Goal: Information Seeking & Learning: Learn about a topic

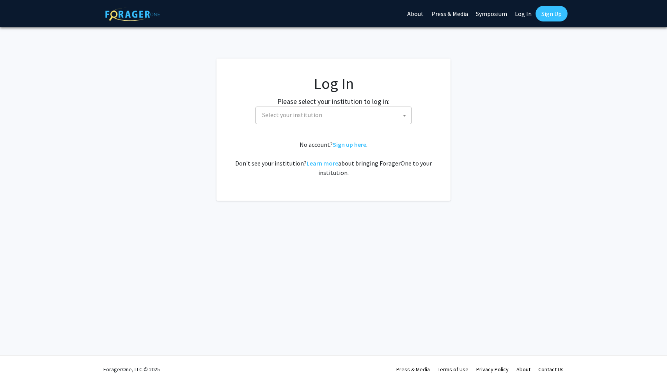
select select
click at [364, 115] on span "Select your institution" at bounding box center [335, 115] width 152 height 16
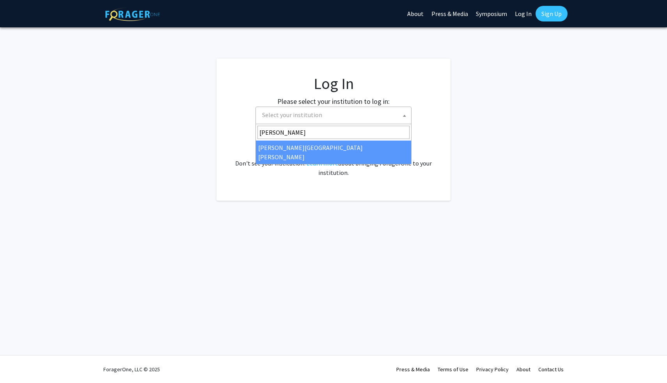
type input "[PERSON_NAME]"
select select "1"
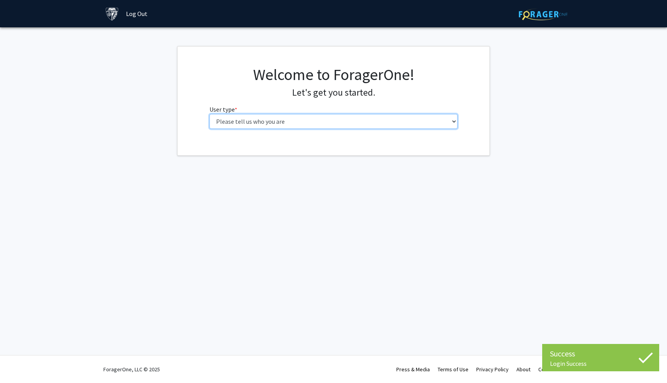
click at [323, 124] on select "Please tell us who you are Undergraduate Student Master's Student Doctoral Cand…" at bounding box center [334, 121] width 249 height 15
select select "1: undergrad"
click at [210, 114] on select "Please tell us who you are Undergraduate Student Master's Student Doctoral Cand…" at bounding box center [334, 121] width 249 height 15
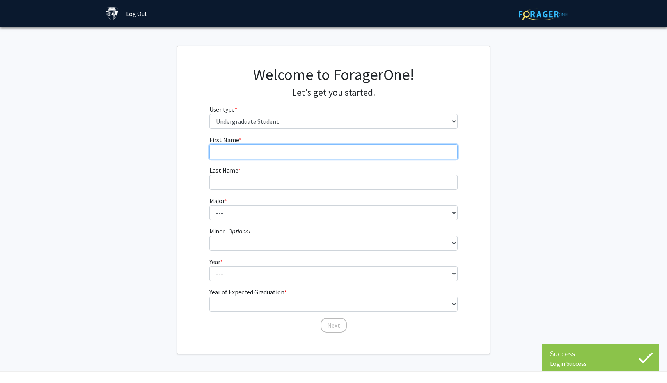
click at [325, 155] on input "First Name * required" at bounding box center [334, 151] width 249 height 15
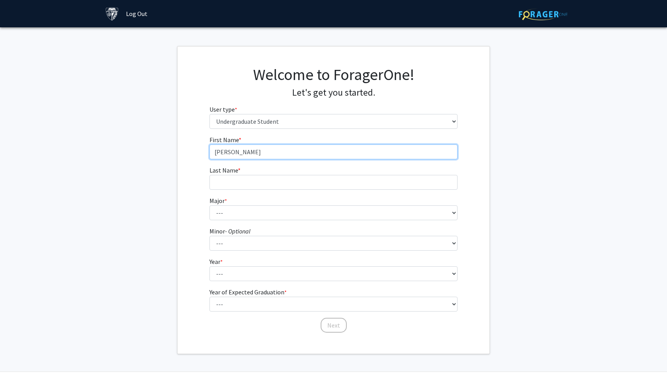
type input "[PERSON_NAME]"
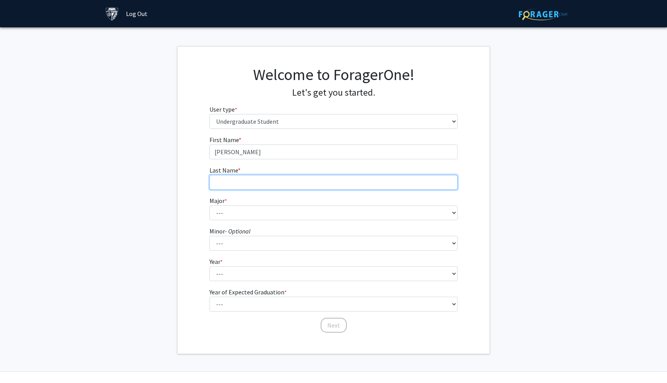
click at [281, 184] on input "Last Name * required" at bounding box center [334, 182] width 249 height 15
type input "[PERSON_NAME]"
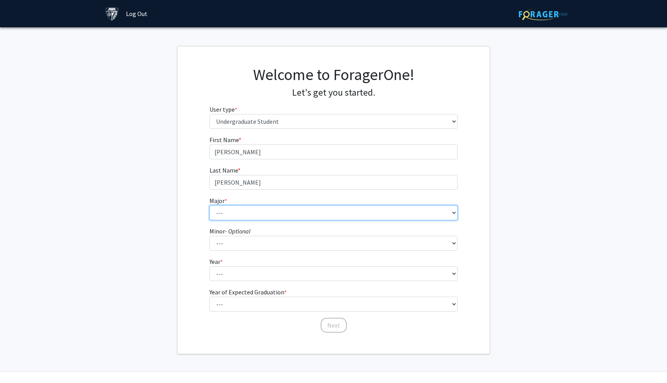
click at [263, 206] on select "--- Africana Studies Anthropology Applied Mathematics & Statistics Archaeology …" at bounding box center [334, 212] width 249 height 15
select select "50: 62"
click at [210, 205] on select "--- Africana Studies Anthropology Applied Mathematics & Statistics Archaeology …" at bounding box center [334, 212] width 249 height 15
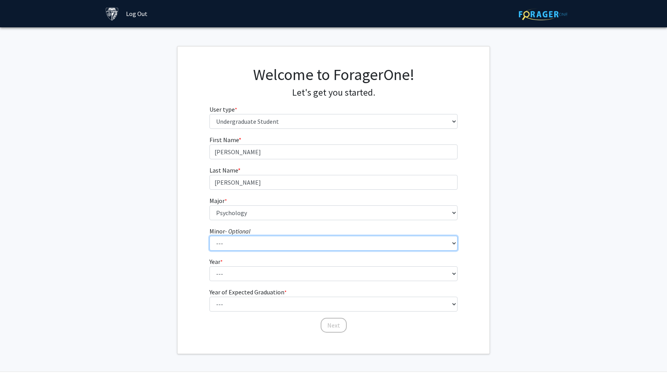
click at [271, 245] on select "--- Accounting and Financial Management Africana Studies Anthropology Applied M…" at bounding box center [334, 243] width 249 height 15
select select "34: 46"
click at [210, 236] on select "--- Accounting and Financial Management Africana Studies Anthropology Applied M…" at bounding box center [334, 243] width 249 height 15
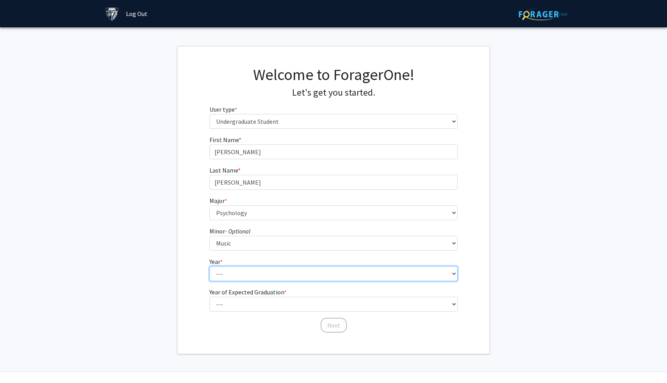
click at [255, 277] on select "--- First-year Sophomore Junior Senior Postbaccalaureate Certificate" at bounding box center [334, 273] width 249 height 15
select select "1: first-year"
click at [210, 266] on select "--- First-year Sophomore Junior Senior Postbaccalaureate Certificate" at bounding box center [334, 273] width 249 height 15
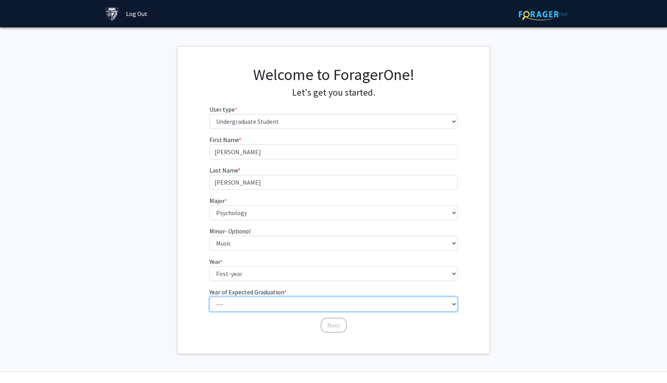
click at [259, 305] on select "--- 2025 2026 2027 2028 2029 2030 2031 2032 2033 2034" at bounding box center [334, 304] width 249 height 15
select select "5: 2029"
click at [210, 297] on select "--- 2025 2026 2027 2028 2029 2030 2031 2032 2033 2034" at bounding box center [334, 304] width 249 height 15
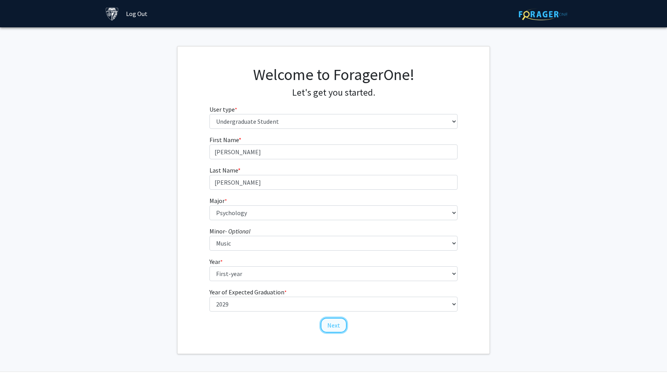
click at [326, 326] on button "Next" at bounding box center [334, 325] width 26 height 15
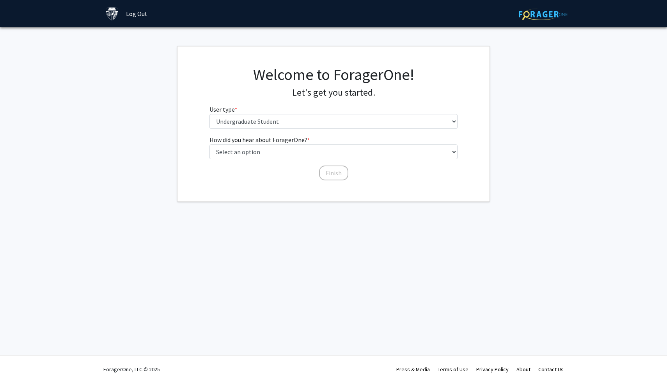
click at [257, 159] on div "How did you hear about ForagerOne? * required Select an option Peer/student rec…" at bounding box center [334, 154] width 249 height 38
click at [254, 156] on select "Select an option Peer/student recommendation Faculty/staff recommendation Unive…" at bounding box center [334, 151] width 249 height 15
select select "2: faculty_recommendation"
click at [210, 144] on select "Select an option Peer/student recommendation Faculty/staff recommendation Unive…" at bounding box center [334, 151] width 249 height 15
click at [337, 173] on button "Finish" at bounding box center [333, 172] width 29 height 15
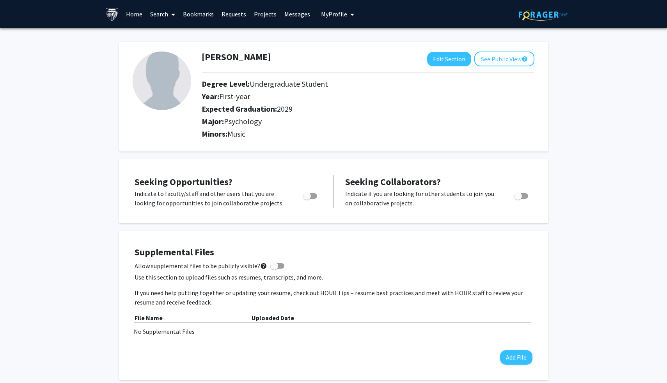
click at [170, 11] on span at bounding box center [171, 14] width 7 height 27
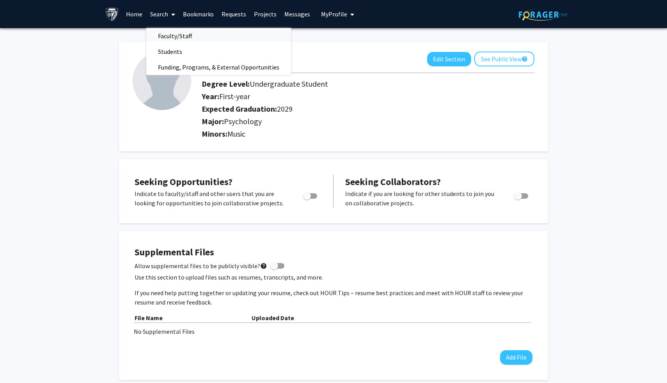
click at [170, 37] on span "Faculty/Staff" at bounding box center [174, 36] width 57 height 16
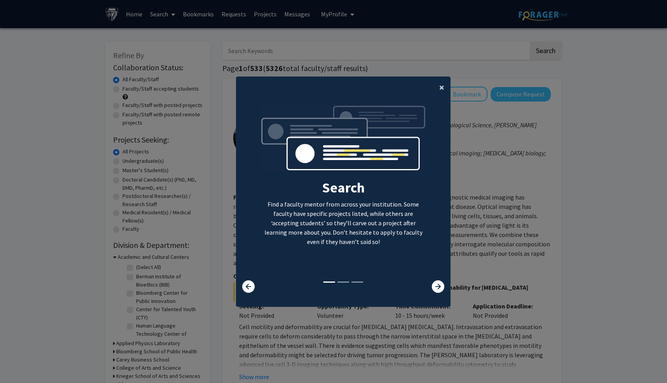
click at [444, 87] on button "×" at bounding box center [442, 87] width 18 height 22
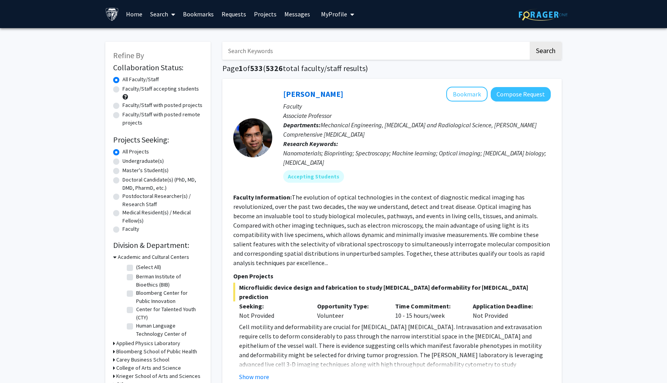
click at [415, 55] on input "Search Keywords" at bounding box center [375, 51] width 306 height 18
click at [446, 51] on input "Search Keywords" at bounding box center [375, 51] width 306 height 18
type input "[MEDICAL_DATA]"
click at [530, 42] on button "Search" at bounding box center [546, 51] width 32 height 18
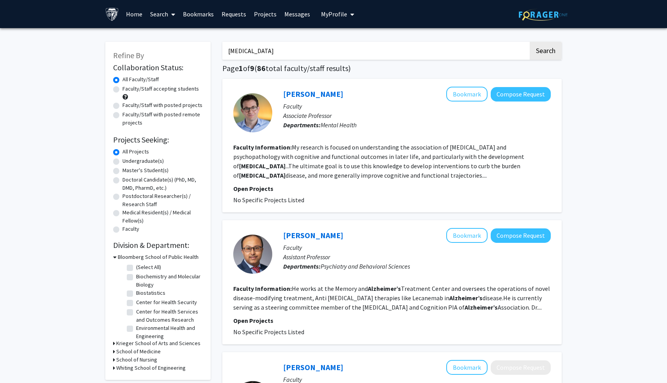
click at [435, 151] on fg-read-more "My research is focused on understanding the association of [MEDICAL_DATA] and p…" at bounding box center [378, 161] width 291 height 36
click at [467, 236] on button "Bookmark" at bounding box center [466, 235] width 41 height 15
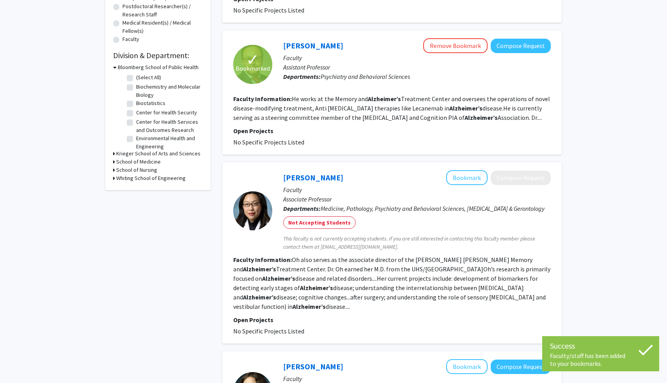
scroll to position [190, 0]
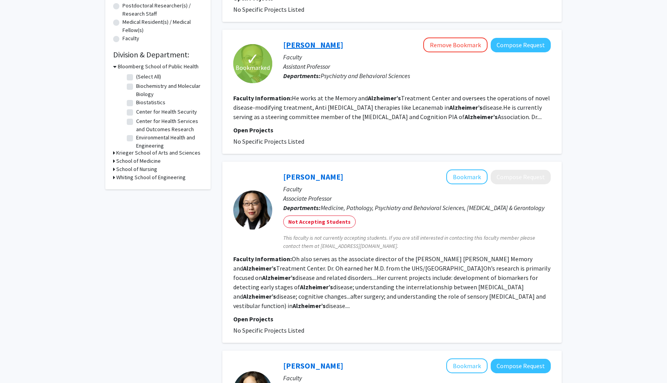
click at [308, 46] on link "[PERSON_NAME]" at bounding box center [313, 45] width 60 height 10
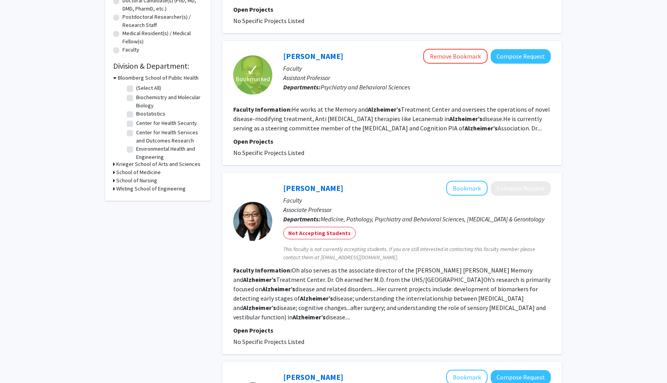
scroll to position [188, 0]
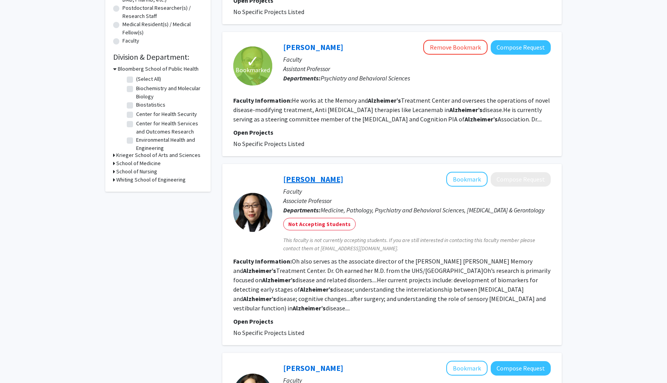
click at [309, 179] on link "[PERSON_NAME]" at bounding box center [313, 179] width 60 height 10
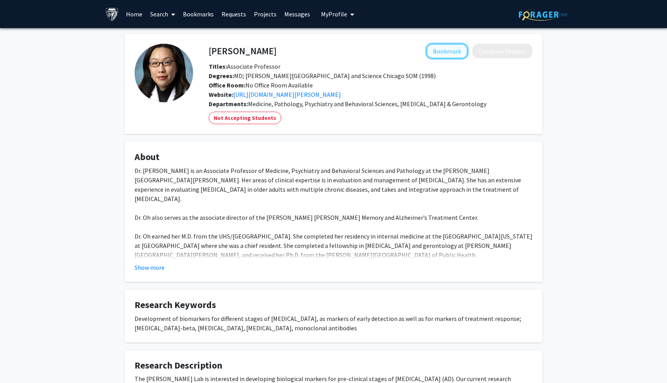
click at [453, 51] on button "Bookmark" at bounding box center [446, 51] width 41 height 15
click at [431, 47] on button "Remove Bookmark" at bounding box center [435, 51] width 64 height 15
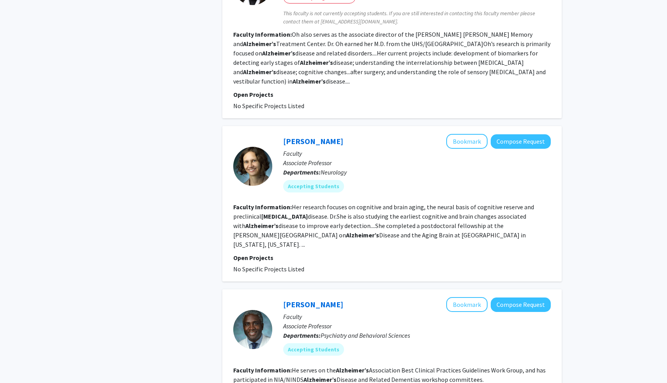
scroll to position [417, 0]
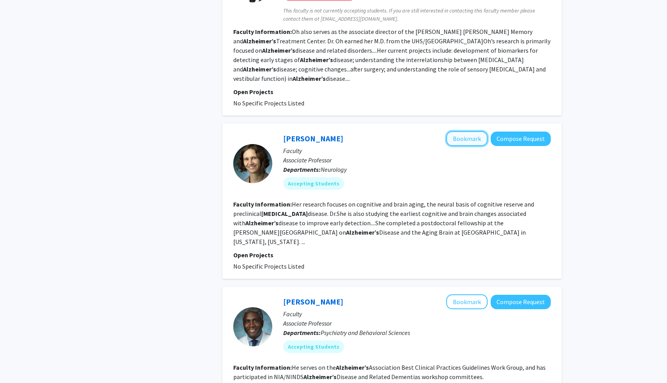
click at [472, 146] on button "Bookmark" at bounding box center [466, 138] width 41 height 15
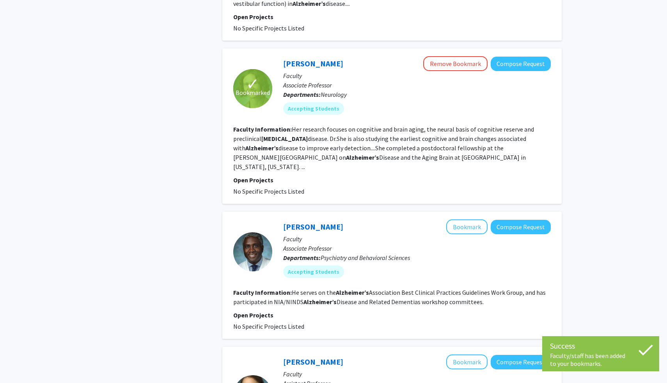
scroll to position [551, 0]
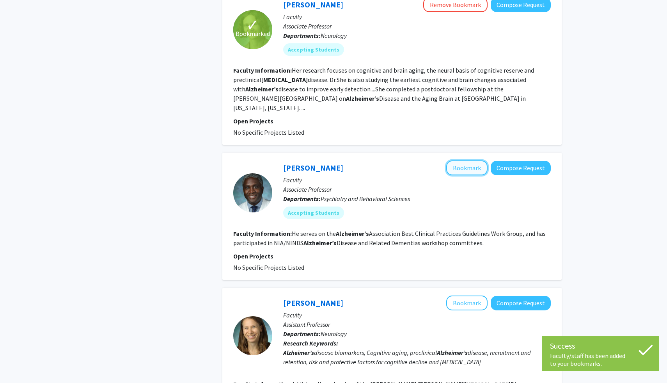
click at [472, 169] on button "Bookmark" at bounding box center [466, 167] width 41 height 15
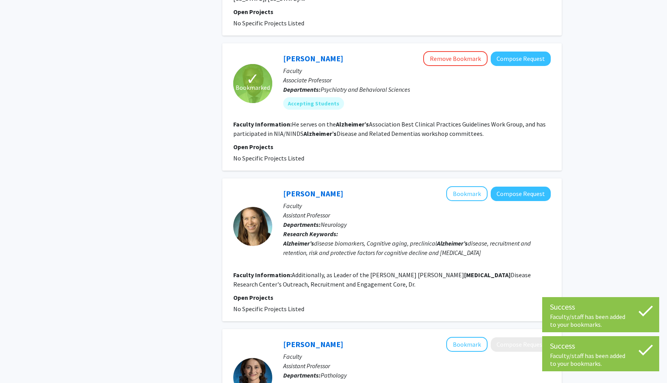
scroll to position [661, 0]
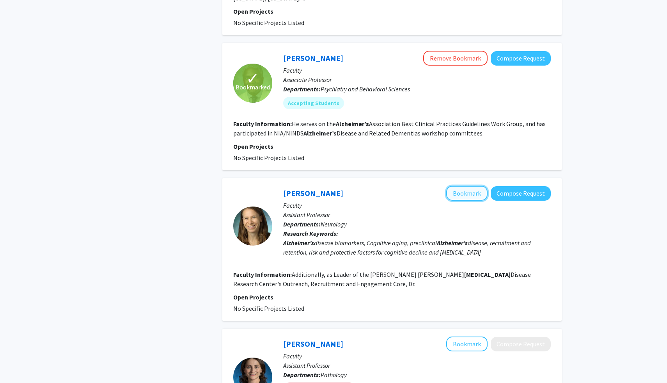
click at [471, 197] on button "Bookmark" at bounding box center [466, 193] width 41 height 15
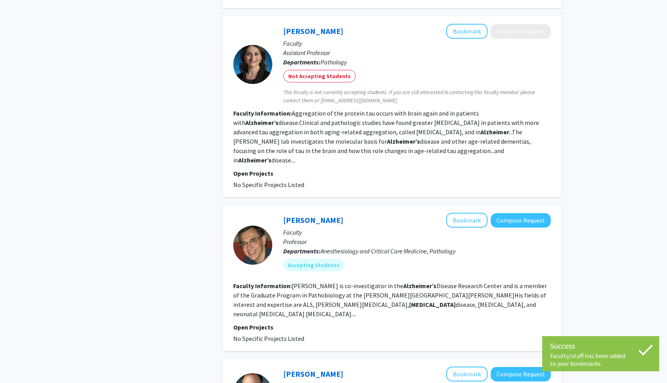
scroll to position [987, 0]
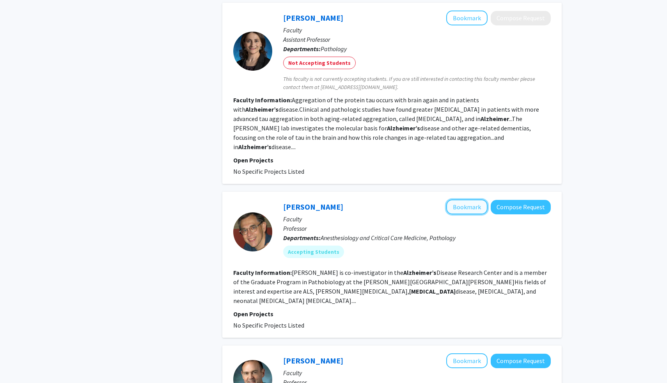
click at [456, 199] on button "Bookmark" at bounding box center [466, 206] width 41 height 15
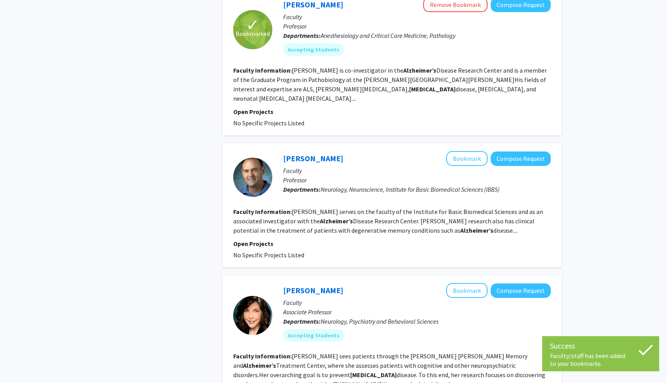
scroll to position [1190, 0]
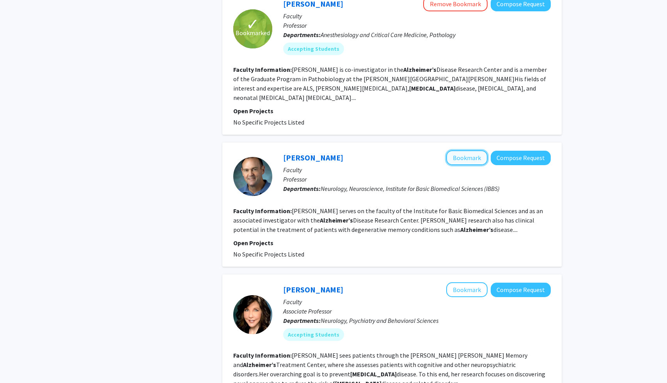
click at [473, 150] on button "Bookmark" at bounding box center [466, 157] width 41 height 15
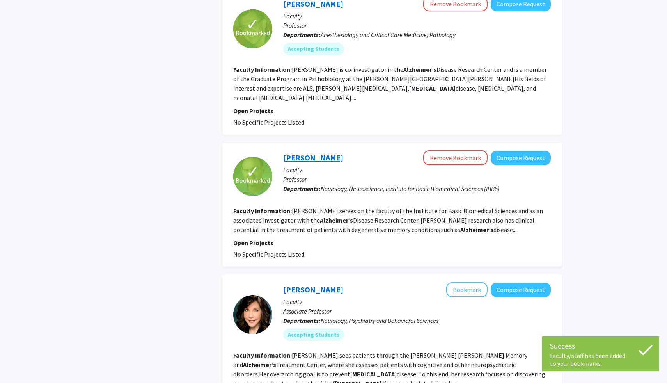
click at [313, 153] on link "[PERSON_NAME]" at bounding box center [313, 158] width 60 height 10
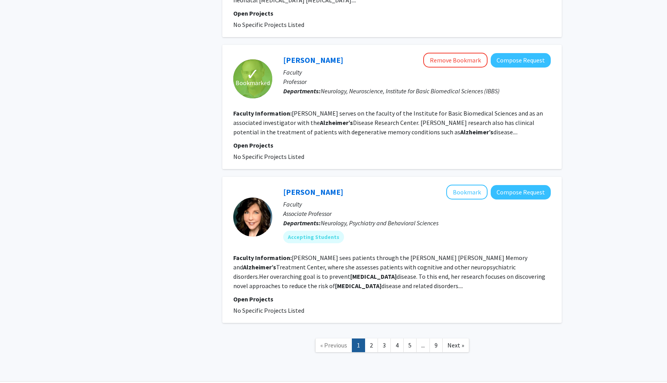
scroll to position [1289, 0]
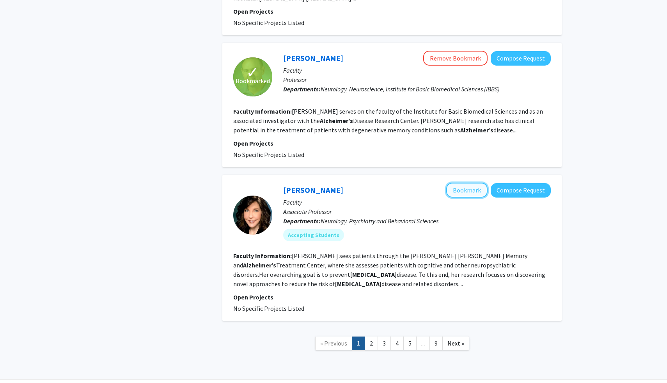
click at [469, 183] on button "Bookmark" at bounding box center [466, 190] width 41 height 15
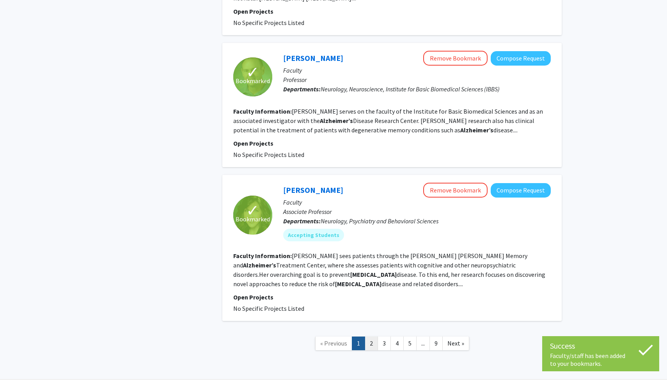
click at [371, 336] on link "2" at bounding box center [371, 343] width 13 height 14
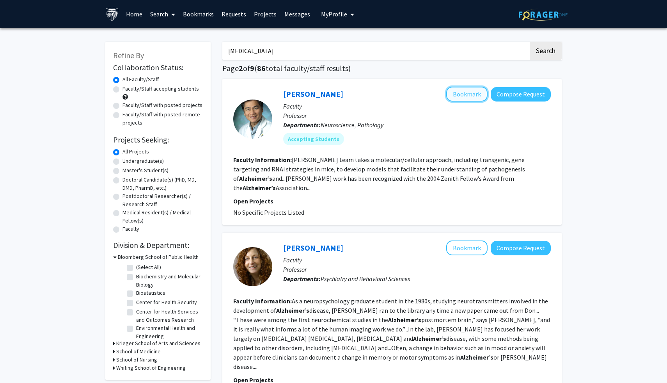
click at [465, 96] on button "Bookmark" at bounding box center [466, 94] width 41 height 15
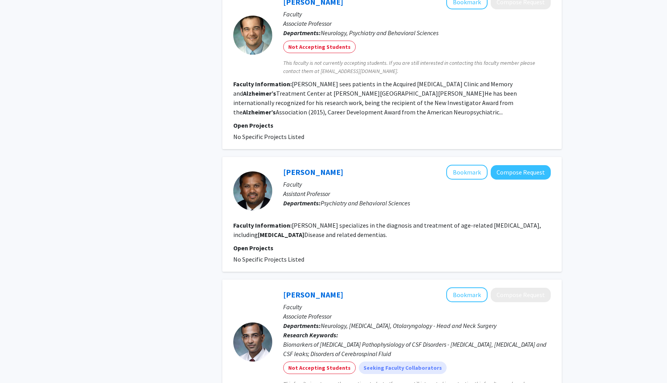
scroll to position [566, 0]
click at [461, 164] on button "Bookmark" at bounding box center [466, 171] width 41 height 15
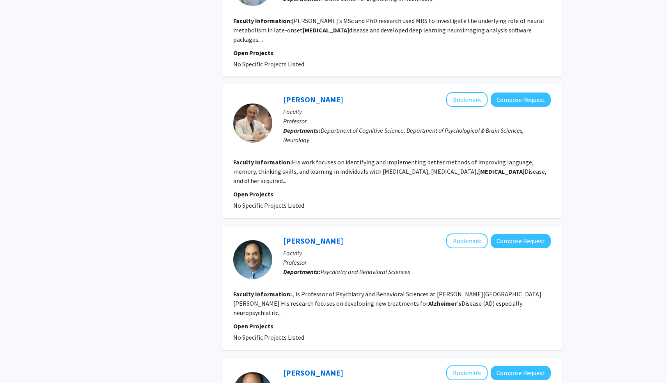
scroll to position [1074, 0]
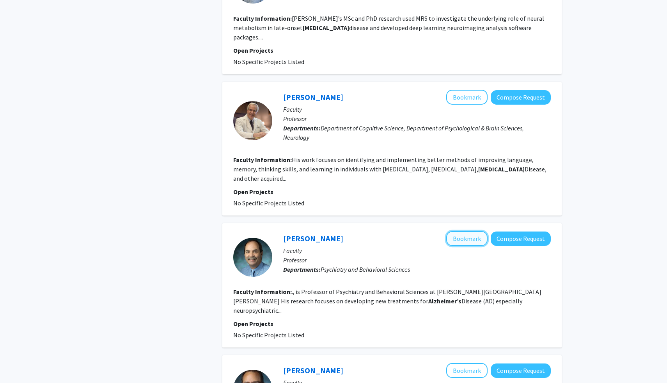
click at [463, 231] on button "Bookmark" at bounding box center [466, 238] width 41 height 15
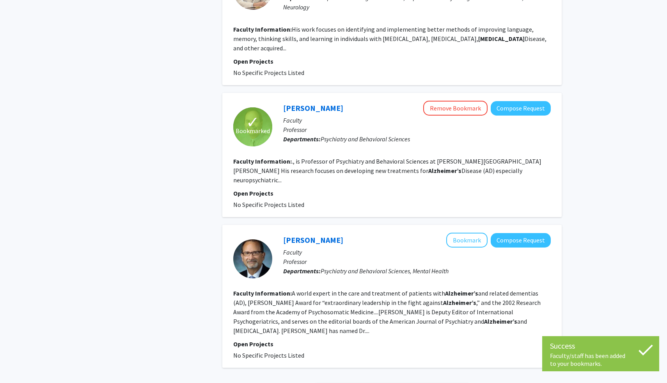
scroll to position [1220, 0]
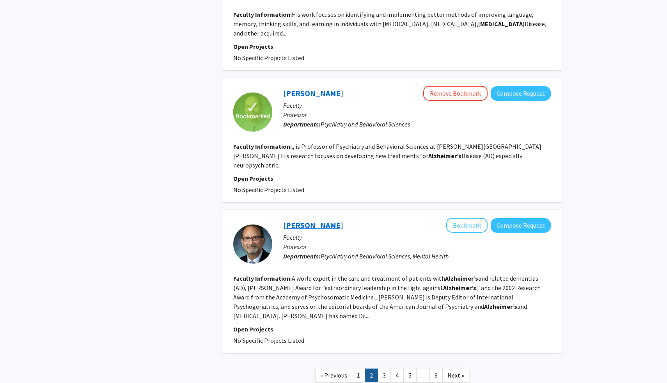
click at [300, 220] on link "[PERSON_NAME]" at bounding box center [313, 225] width 60 height 10
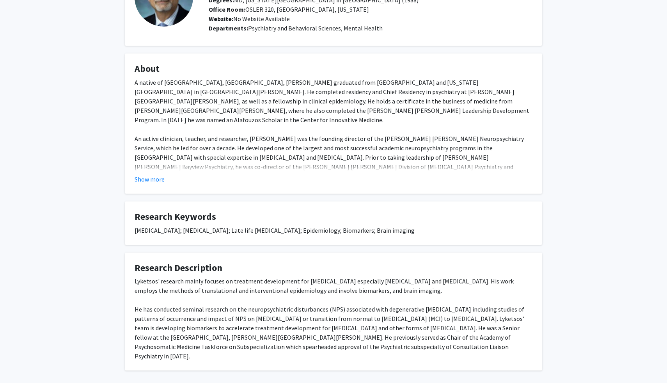
scroll to position [77, 0]
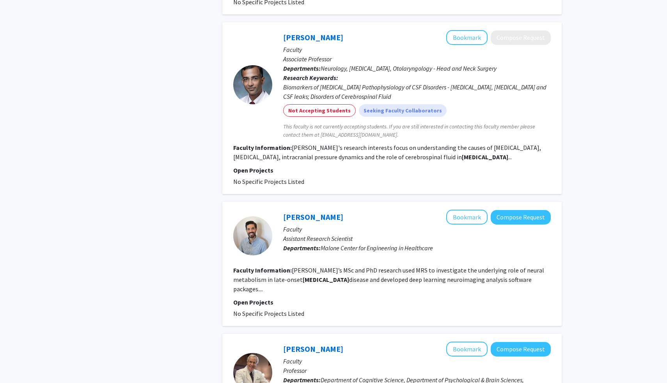
scroll to position [1220, 0]
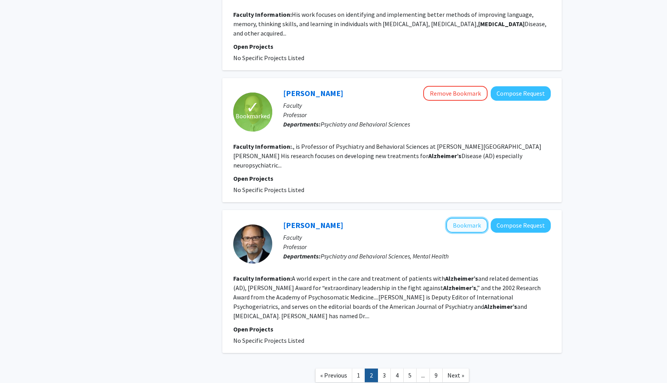
click at [477, 218] on button "Bookmark" at bounding box center [466, 225] width 41 height 15
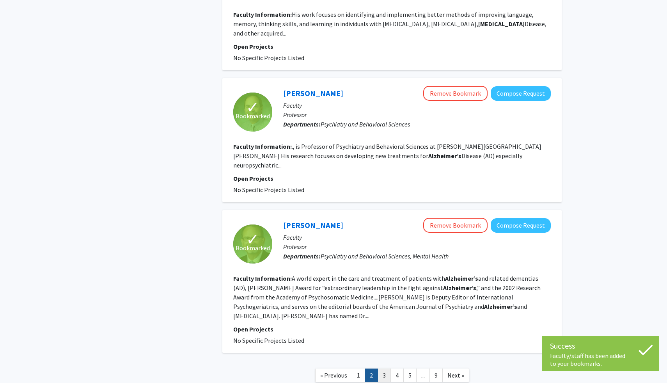
click at [384, 368] on link "3" at bounding box center [384, 375] width 13 height 14
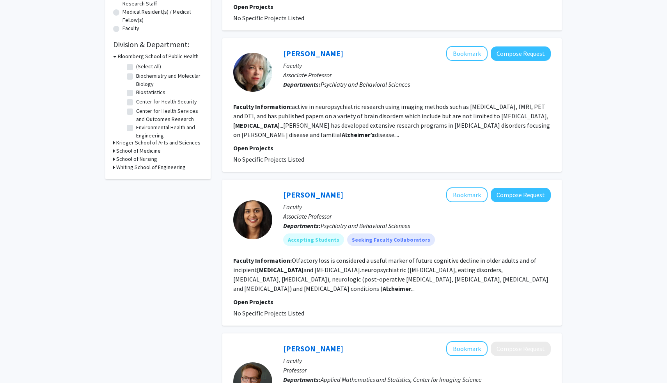
scroll to position [204, 0]
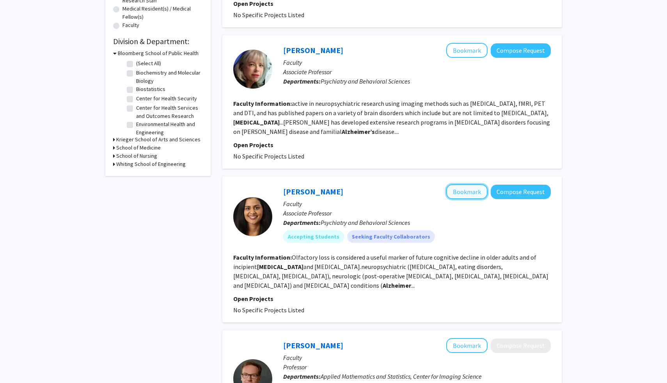
click at [461, 184] on button "Bookmark" at bounding box center [466, 191] width 41 height 15
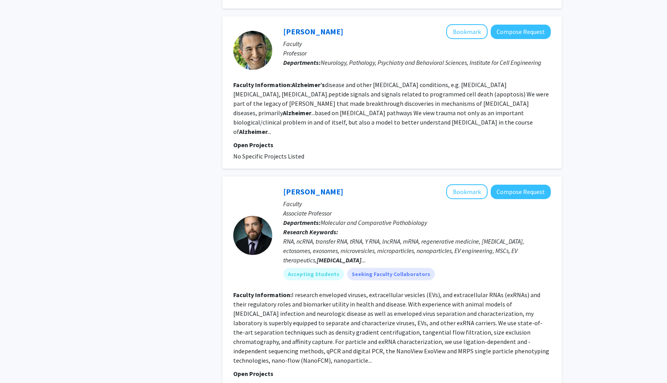
scroll to position [707, 0]
click at [468, 23] on button "Bookmark" at bounding box center [466, 30] width 41 height 15
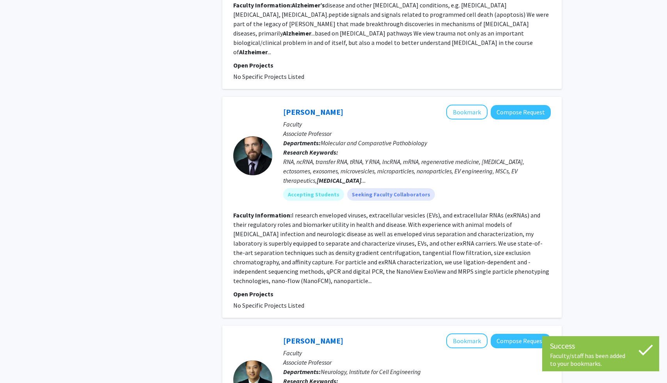
scroll to position [788, 0]
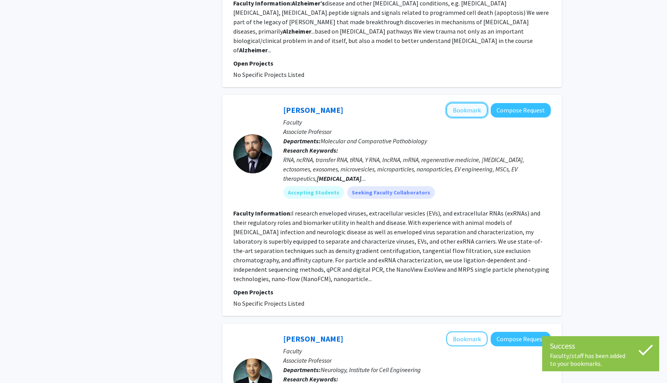
click at [464, 103] on button "Bookmark" at bounding box center [466, 110] width 41 height 15
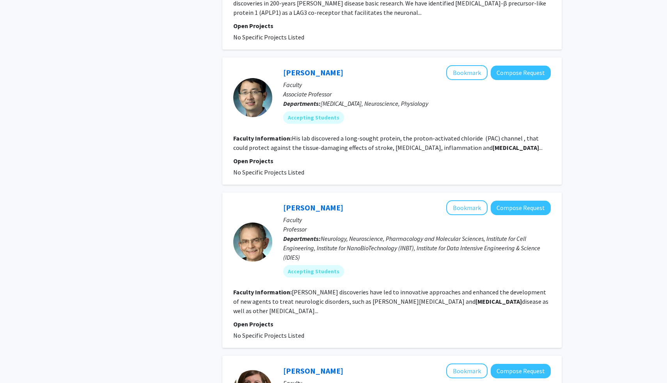
scroll to position [1275, 0]
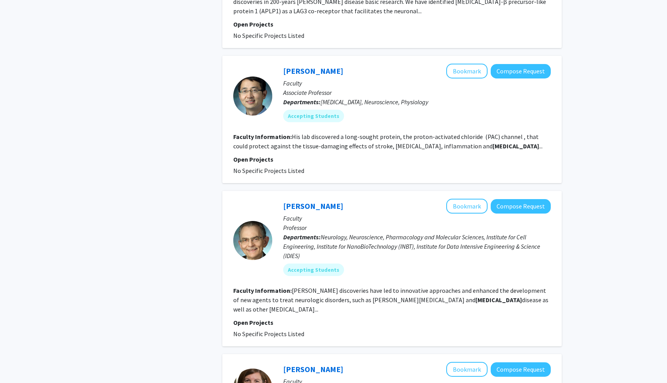
click at [406, 286] on fg-read-more "[PERSON_NAME] discoveries have led to innovative approaches and enhanced the de…" at bounding box center [390, 299] width 315 height 27
click at [475, 199] on button "Bookmark" at bounding box center [466, 206] width 41 height 15
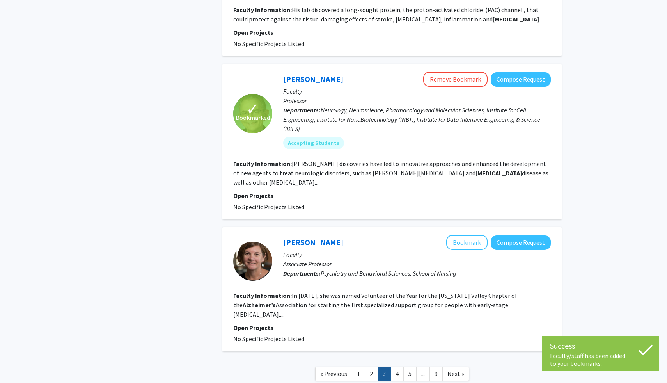
scroll to position [1409, 0]
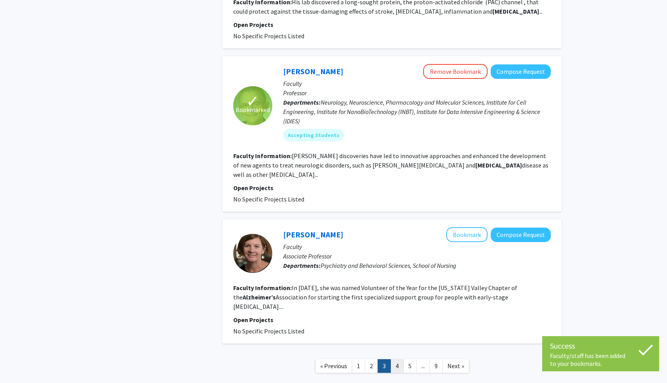
click at [400, 359] on link "4" at bounding box center [397, 366] width 13 height 14
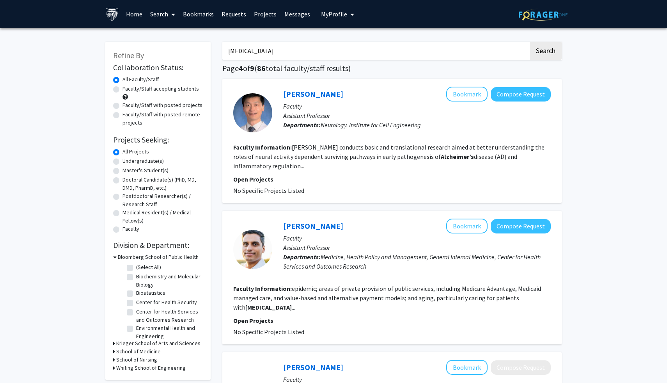
click at [385, 151] on section "Faculty Information: [PERSON_NAME] conducts basic and translational research ai…" at bounding box center [392, 156] width 318 height 28
click at [449, 92] on button "Bookmark" at bounding box center [466, 94] width 41 height 15
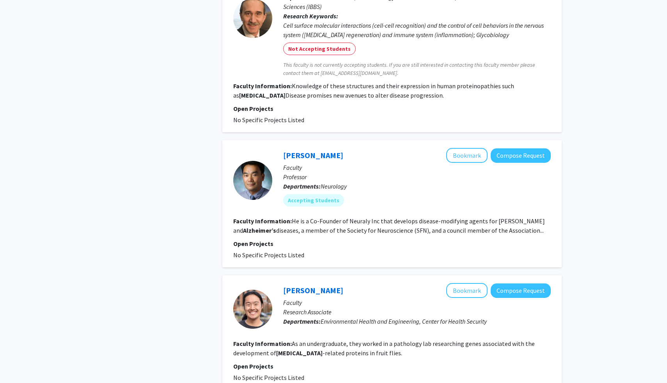
scroll to position [404, 0]
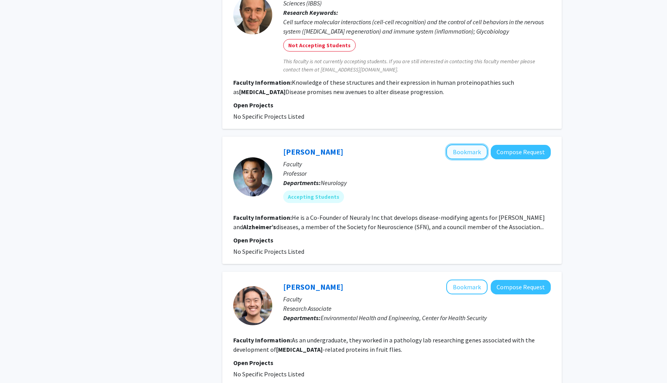
click at [479, 144] on button "Bookmark" at bounding box center [466, 151] width 41 height 15
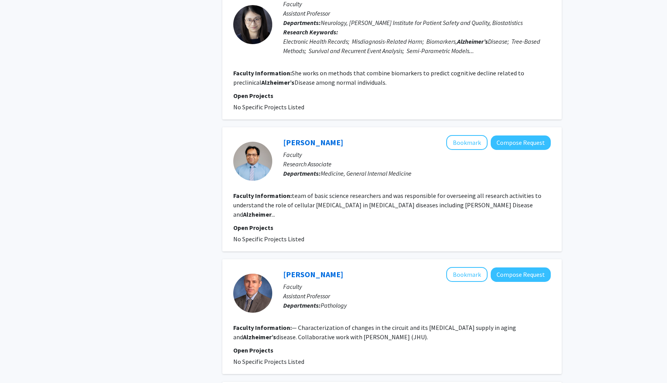
scroll to position [822, 0]
click at [450, 201] on fg-search-faculty "[PERSON_NAME] Bookmark Compose Request Faculty Research Associate Departments: …" at bounding box center [392, 188] width 318 height 108
click at [318, 137] on link "[PERSON_NAME]" at bounding box center [313, 142] width 60 height 10
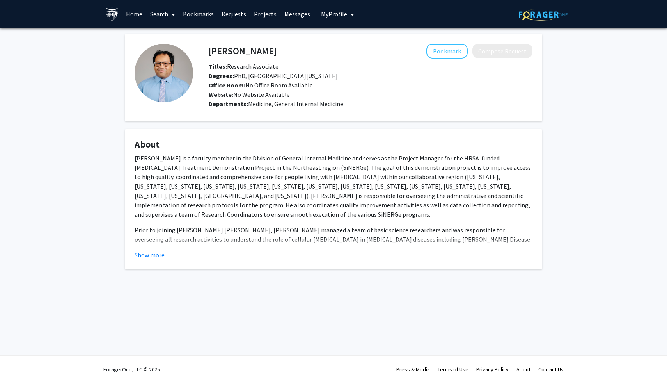
click at [156, 247] on p "Prior to joining [PERSON_NAME] [PERSON_NAME], [PERSON_NAME] managed a team of b…" at bounding box center [334, 243] width 398 height 37
click at [153, 255] on button "Show more" at bounding box center [150, 254] width 30 height 9
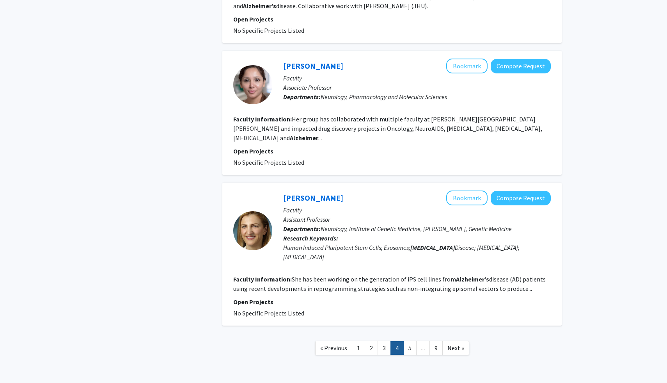
scroll to position [1153, 0]
click at [408, 340] on link "5" at bounding box center [409, 347] width 13 height 14
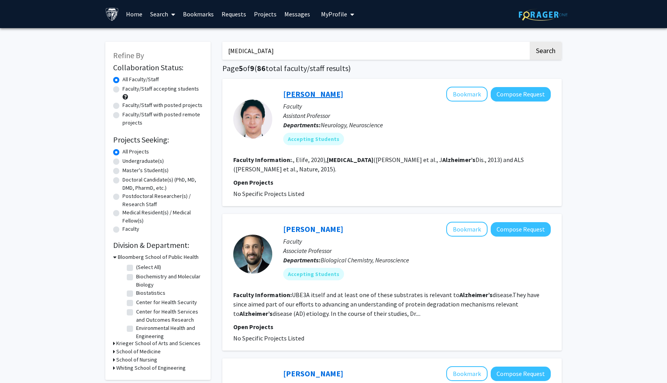
click at [319, 90] on link "[PERSON_NAME]" at bounding box center [313, 94] width 60 height 10
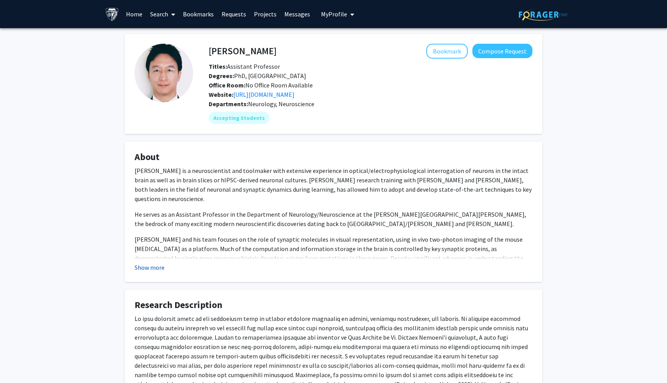
click at [154, 265] on button "Show more" at bounding box center [150, 267] width 30 height 9
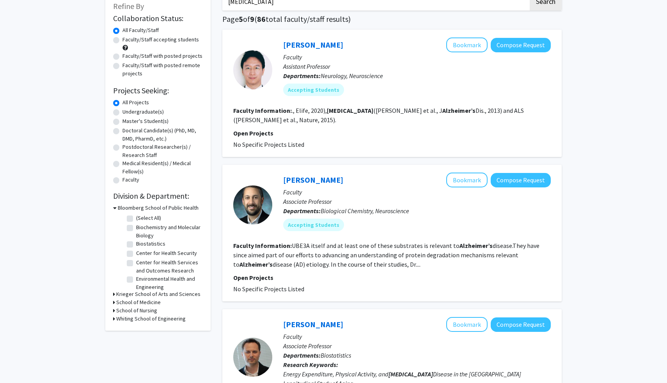
scroll to position [53, 0]
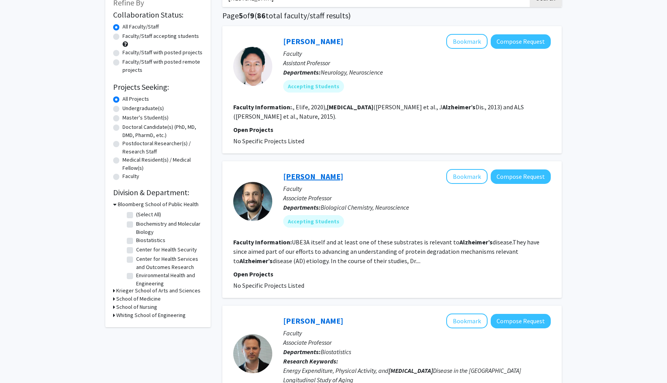
click at [317, 178] on link "[PERSON_NAME]" at bounding box center [313, 176] width 60 height 10
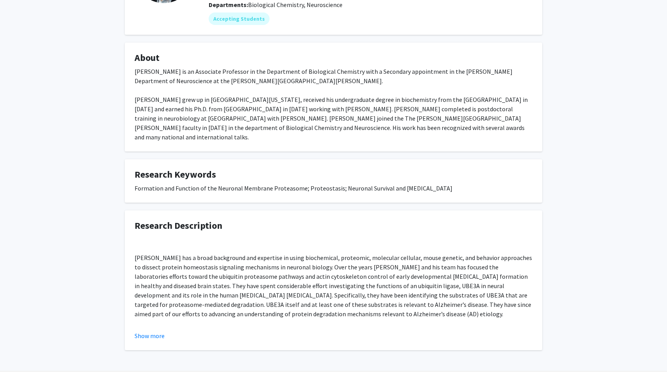
scroll to position [106, 0]
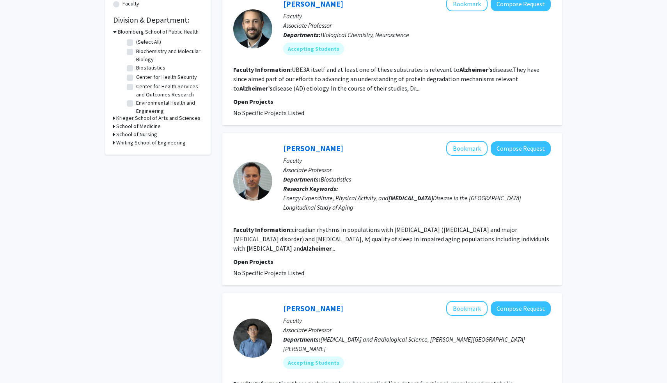
scroll to position [220, 0]
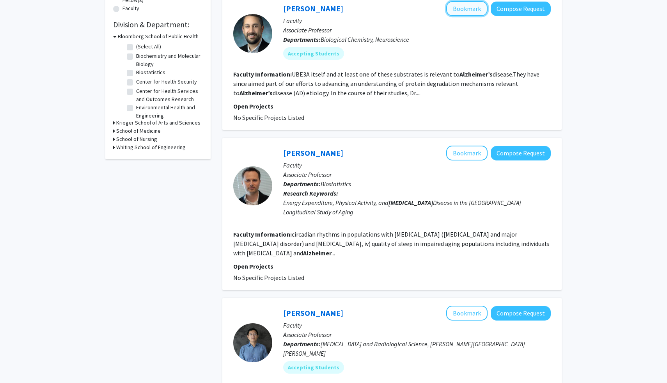
click at [467, 14] on button "Bookmark" at bounding box center [466, 8] width 41 height 15
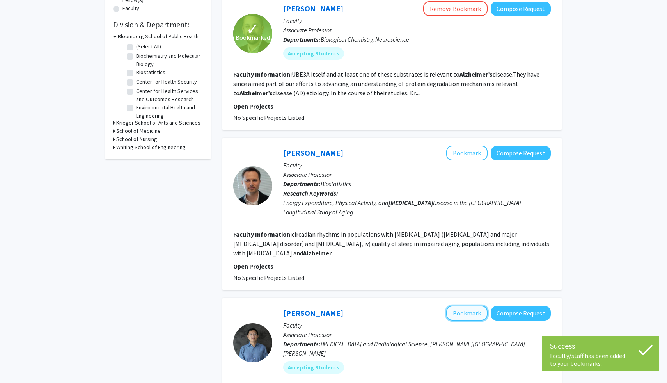
click at [466, 310] on button "Bookmark" at bounding box center [466, 312] width 41 height 15
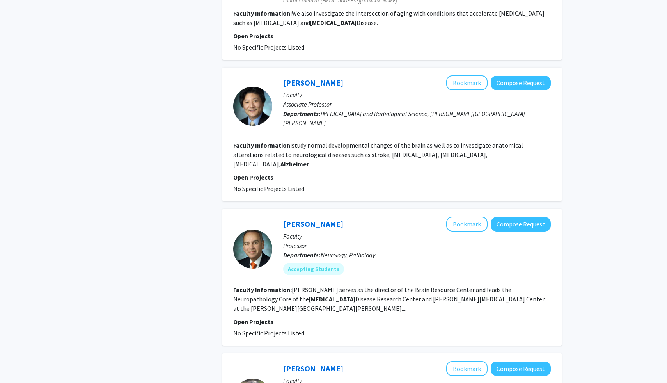
scroll to position [1110, 0]
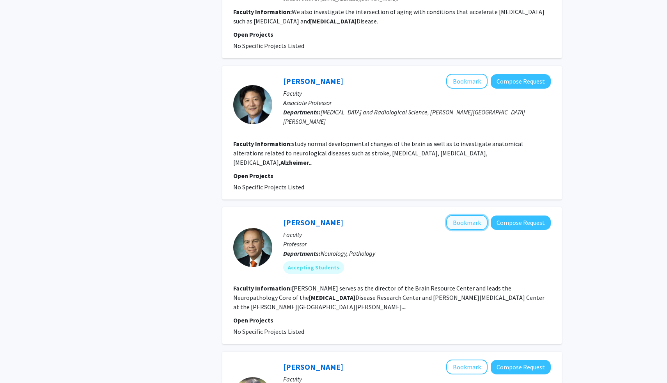
click at [462, 215] on button "Bookmark" at bounding box center [466, 222] width 41 height 15
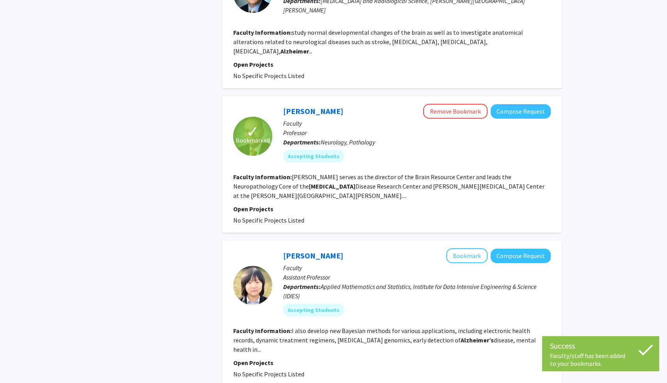
scroll to position [1246, 0]
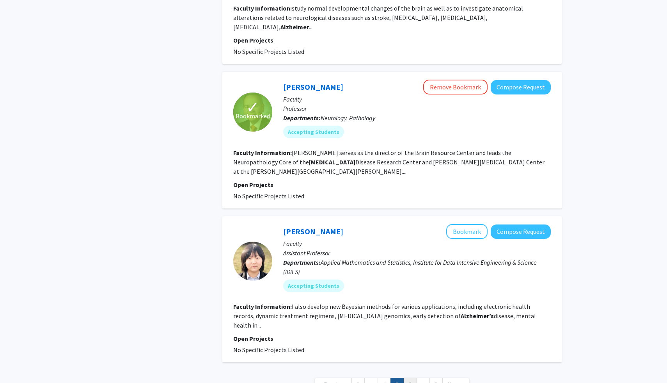
click at [404, 378] on link "6" at bounding box center [409, 385] width 13 height 14
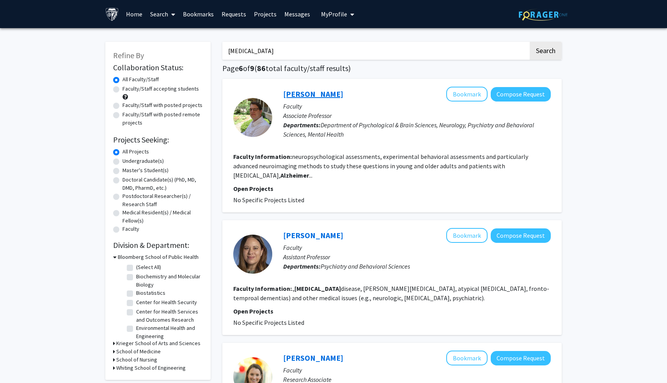
click at [297, 95] on link "[PERSON_NAME]" at bounding box center [313, 94] width 60 height 10
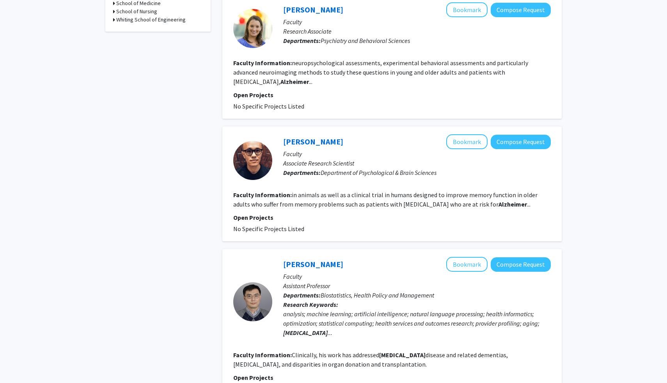
scroll to position [349, 0]
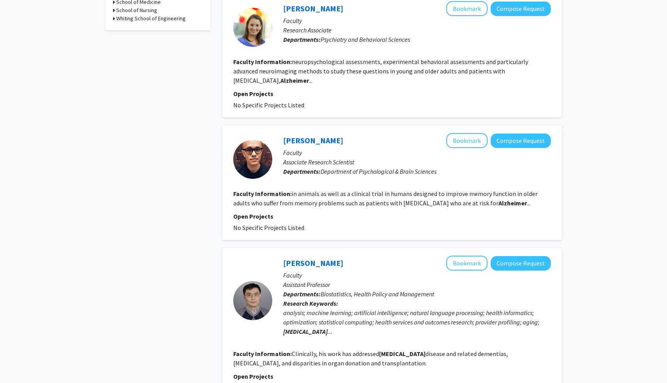
click at [323, 134] on div "[PERSON_NAME] Koh Bookmark Compose Request" at bounding box center [417, 140] width 268 height 15
click at [321, 143] on link "[PERSON_NAME]" at bounding box center [313, 140] width 60 height 10
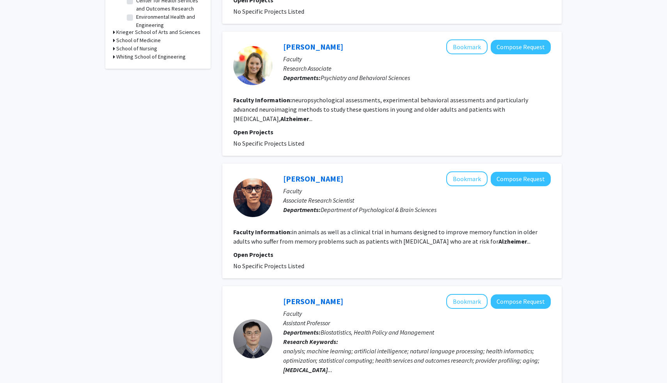
scroll to position [319, 0]
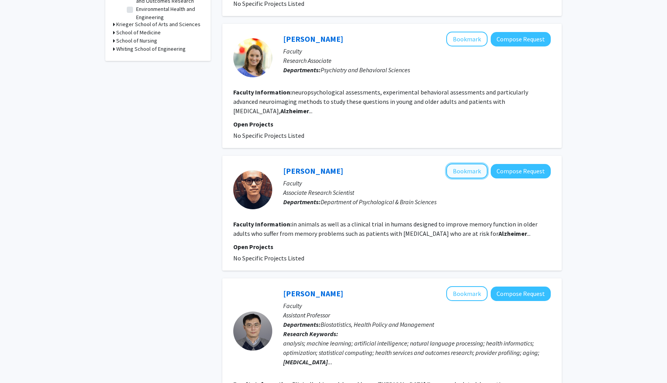
click at [463, 172] on button "Bookmark" at bounding box center [466, 170] width 41 height 15
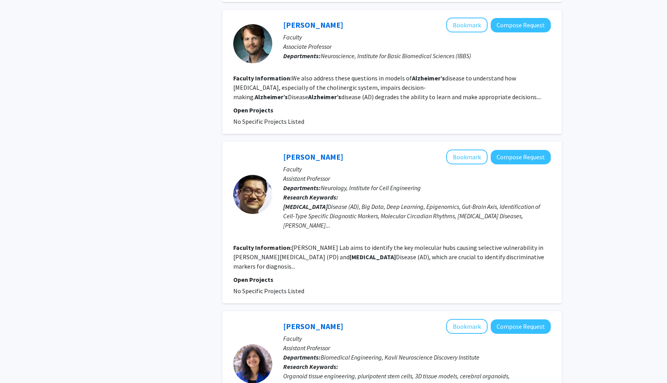
scroll to position [748, 0]
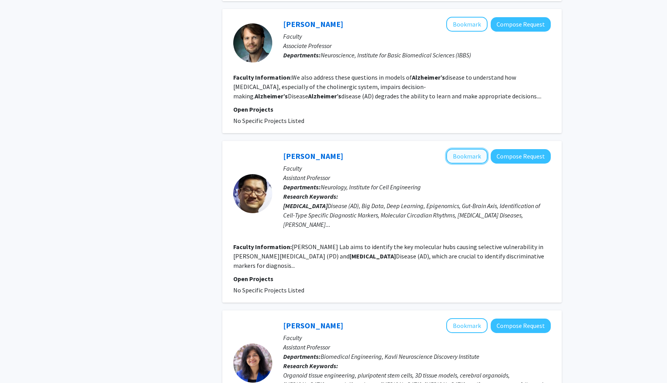
click at [468, 158] on button "Bookmark" at bounding box center [466, 156] width 41 height 15
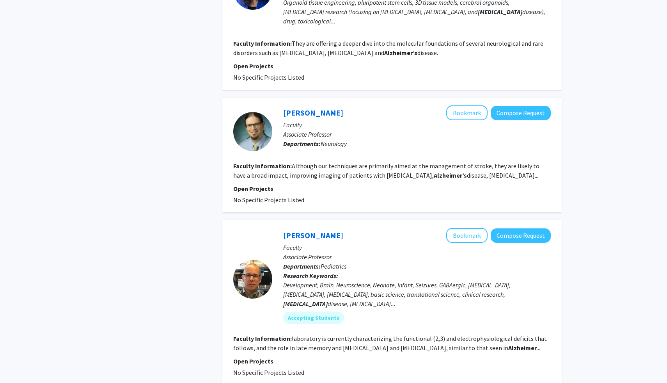
scroll to position [1123, 0]
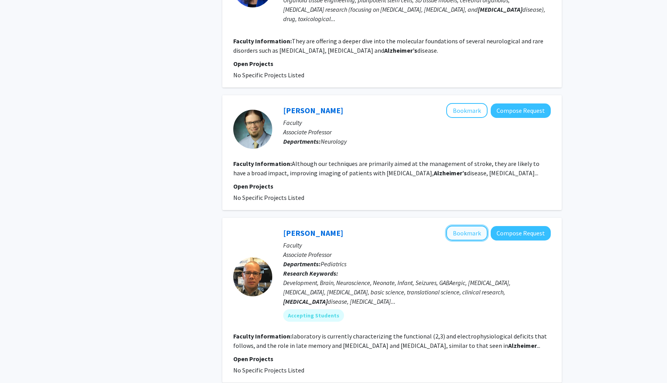
click at [462, 226] on button "Bookmark" at bounding box center [466, 233] width 41 height 15
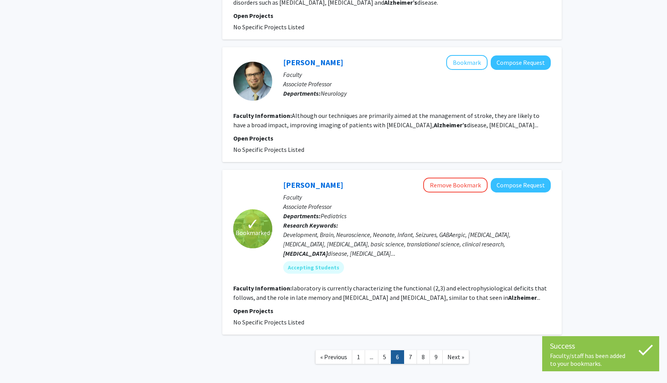
scroll to position [1190, 0]
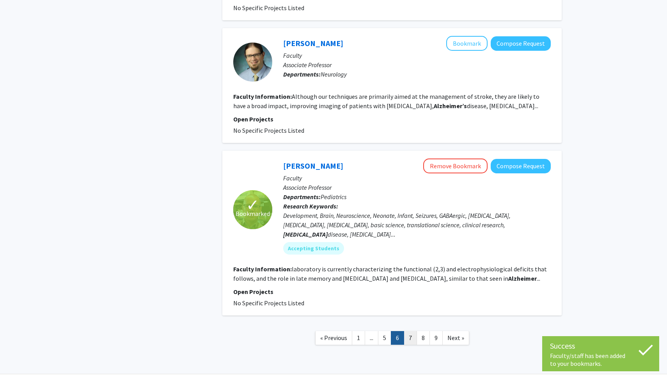
click at [410, 331] on link "7" at bounding box center [410, 338] width 13 height 14
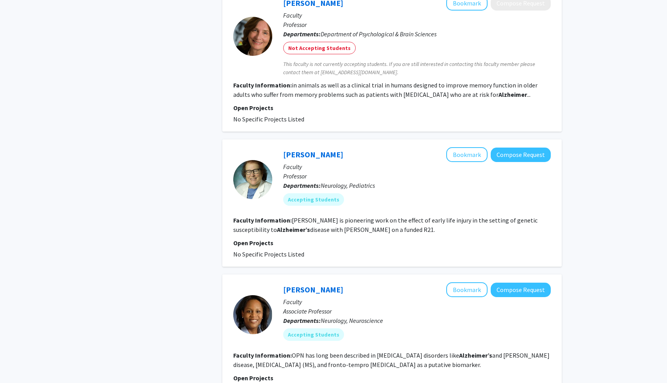
scroll to position [614, 0]
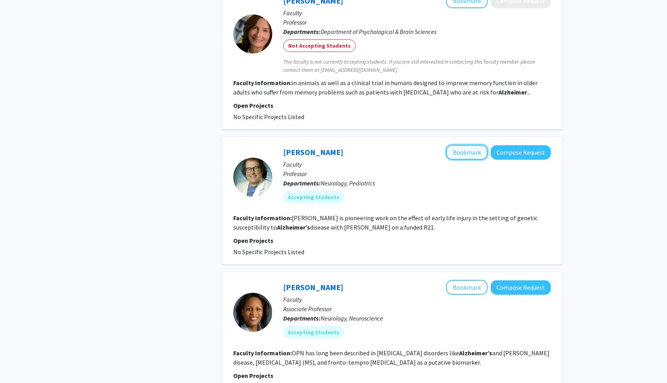
click at [462, 145] on button "Bookmark" at bounding box center [466, 152] width 41 height 15
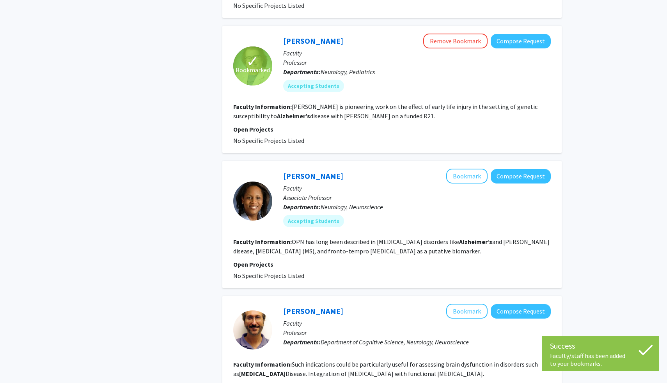
scroll to position [727, 0]
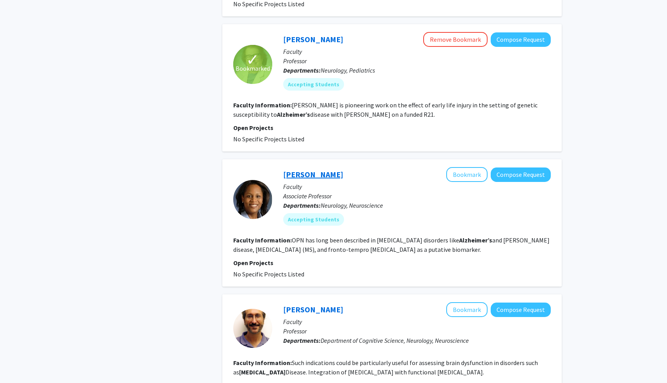
click at [321, 169] on link "[PERSON_NAME]" at bounding box center [313, 174] width 60 height 10
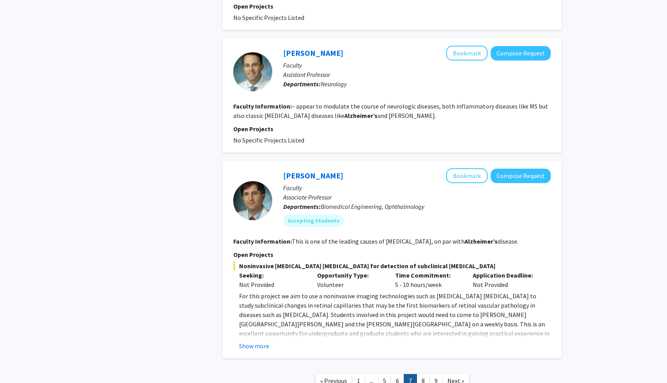
scroll to position [1158, 0]
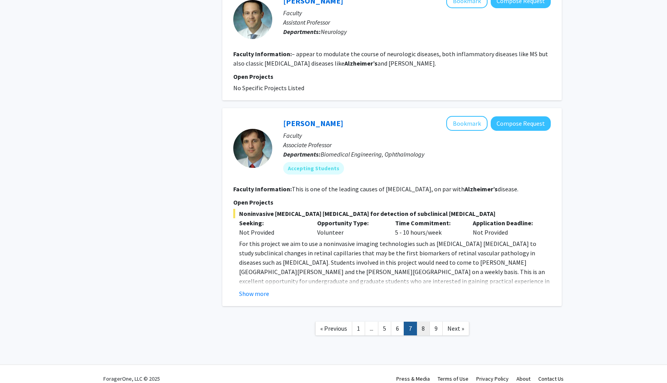
click at [425, 321] on link "8" at bounding box center [423, 328] width 13 height 14
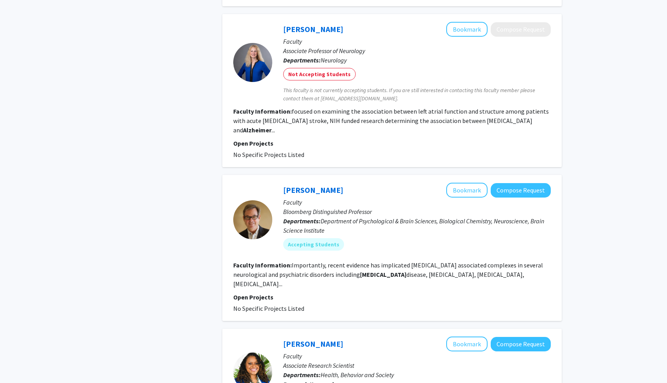
scroll to position [433, 0]
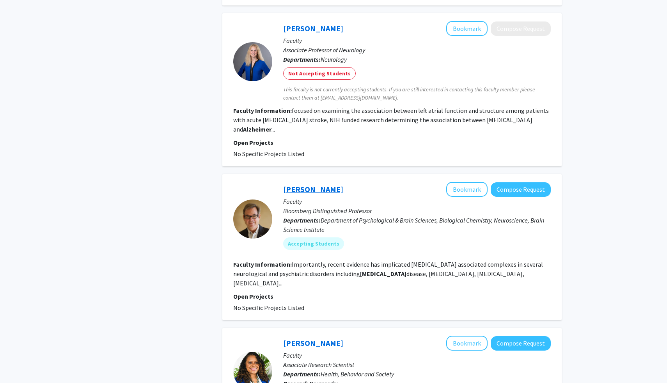
click at [326, 184] on link "[PERSON_NAME]" at bounding box center [313, 189] width 60 height 10
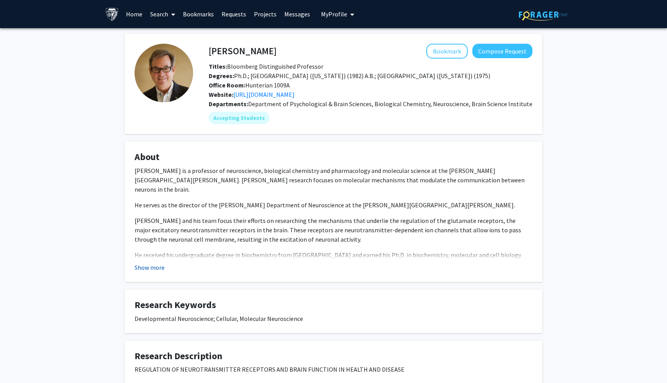
click at [143, 268] on button "Show more" at bounding box center [150, 267] width 30 height 9
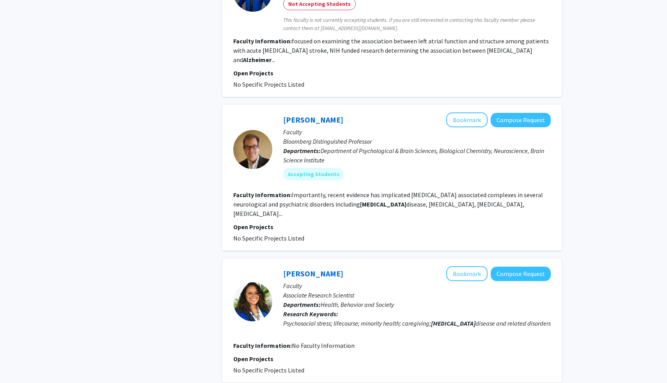
scroll to position [503, 0]
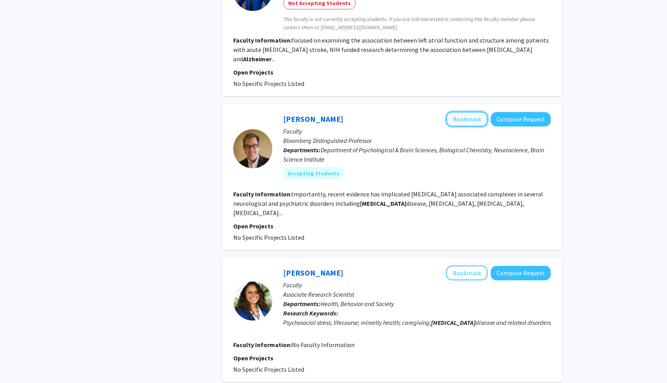
click at [471, 112] on button "Bookmark" at bounding box center [466, 119] width 41 height 15
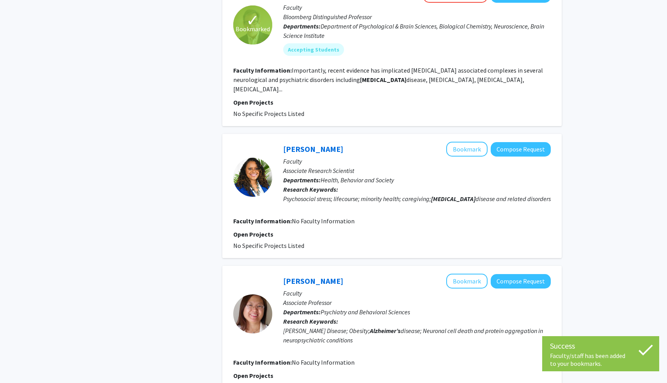
scroll to position [625, 0]
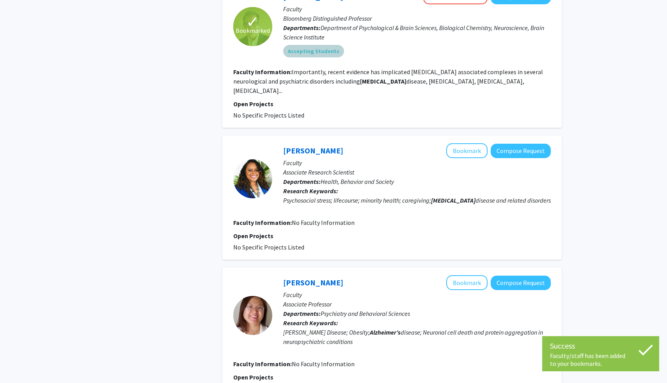
click at [328, 45] on mat-chip "Accepting Students" at bounding box center [313, 51] width 61 height 12
click at [309, 46] on mat-chip "Accepting Students" at bounding box center [313, 51] width 61 height 12
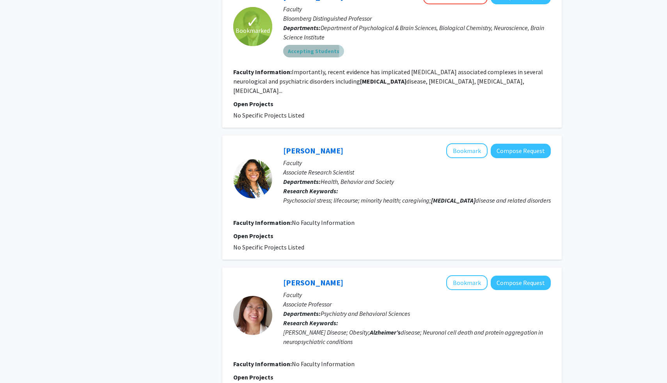
click at [304, 45] on mat-chip "Accepting Students" at bounding box center [313, 51] width 61 height 12
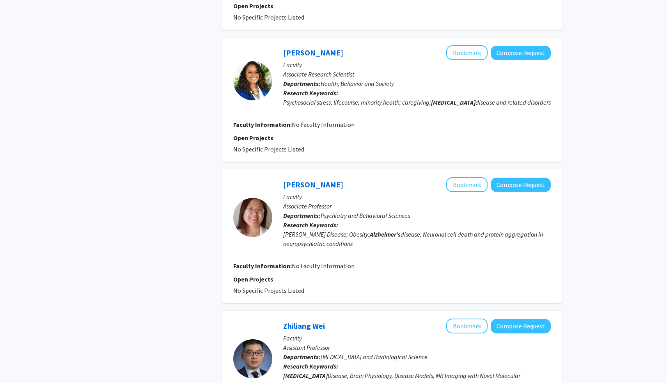
scroll to position [726, 0]
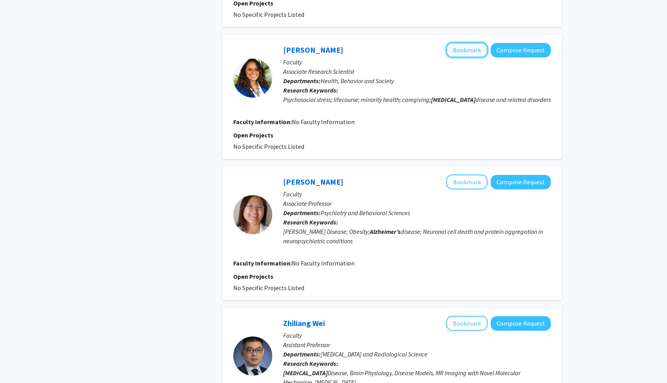
click at [462, 43] on button "Bookmark" at bounding box center [466, 50] width 41 height 15
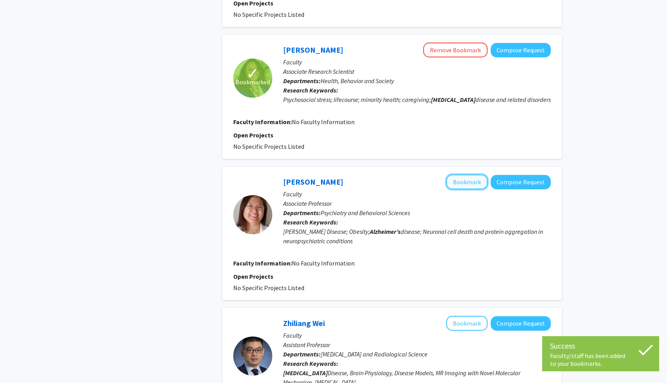
click at [458, 174] on button "Bookmark" at bounding box center [466, 181] width 41 height 15
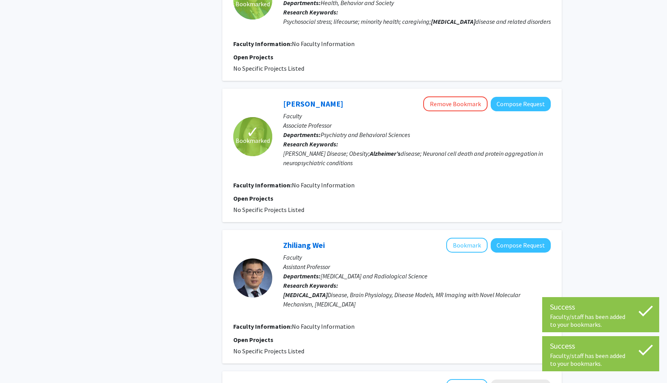
scroll to position [850, 0]
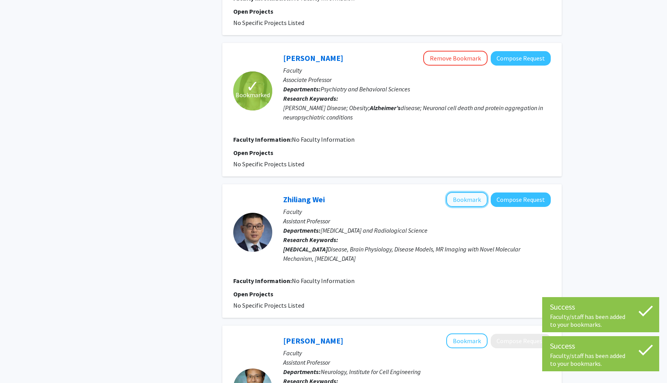
click at [459, 192] on button "Bookmark" at bounding box center [466, 199] width 41 height 15
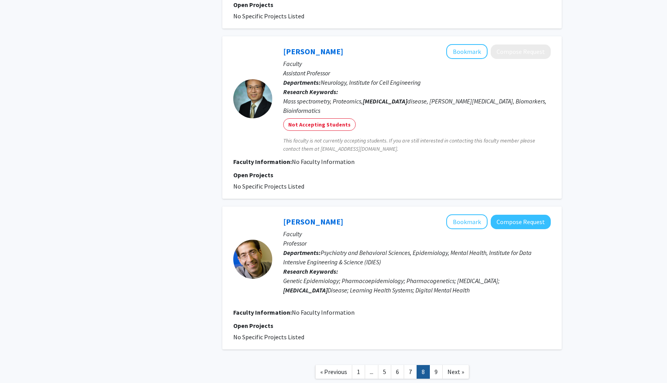
scroll to position [1163, 0]
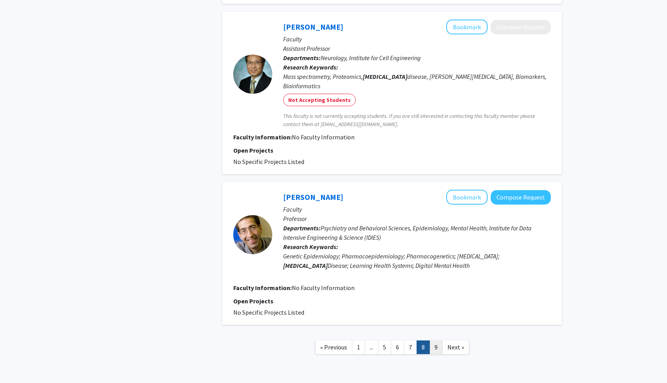
click at [434, 340] on link "9" at bounding box center [436, 347] width 13 height 14
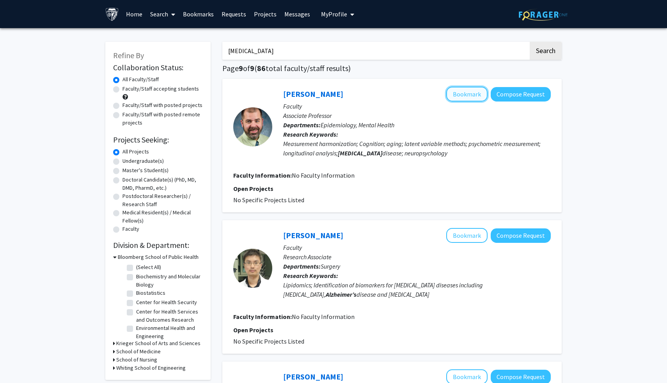
click at [475, 98] on button "Bookmark" at bounding box center [466, 94] width 41 height 15
click at [123, 160] on label "Undergraduate(s)" at bounding box center [143, 161] width 41 height 8
click at [123, 160] on input "Undergraduate(s)" at bounding box center [125, 159] width 5 height 5
radio input "true"
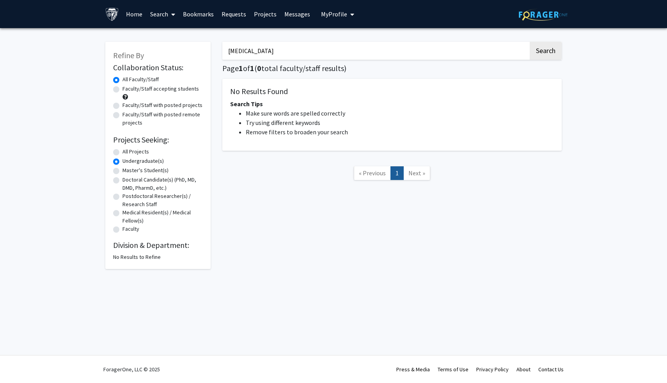
click at [123, 151] on label "All Projects" at bounding box center [136, 151] width 27 height 8
click at [123, 151] on input "All Projects" at bounding box center [125, 149] width 5 height 5
radio input "true"
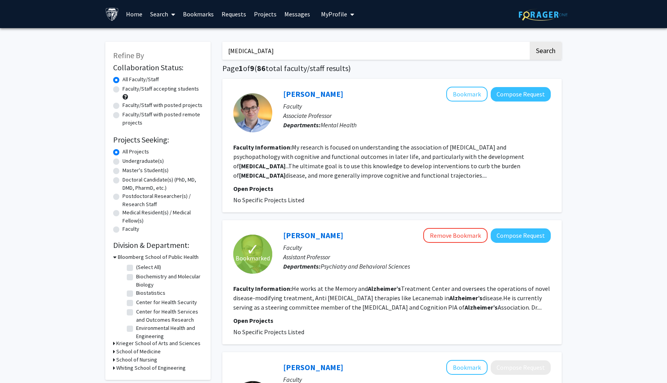
click at [123, 170] on label "Master's Student(s)" at bounding box center [146, 170] width 46 height 8
click at [123, 170] on input "Master's Student(s)" at bounding box center [125, 168] width 5 height 5
radio input "true"
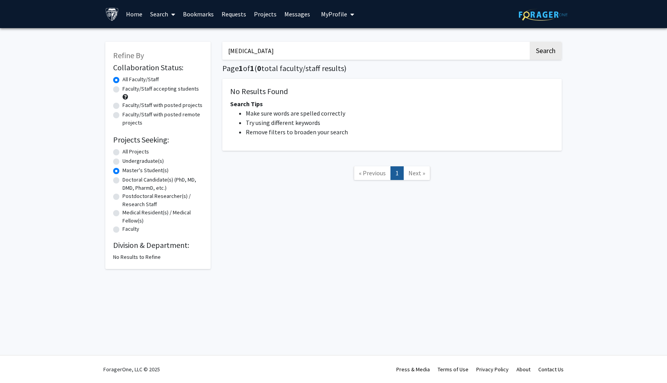
click at [123, 183] on label "Doctoral Candidate(s) (PhD, MD, DMD, PharmD, etc.)" at bounding box center [163, 184] width 80 height 16
click at [123, 181] on input "Doctoral Candidate(s) (PhD, MD, DMD, PharmD, etc.)" at bounding box center [125, 178] width 5 height 5
radio input "true"
click at [123, 196] on label "Postdoctoral Researcher(s) / Research Staff" at bounding box center [163, 200] width 80 height 16
click at [123, 196] on input "Postdoctoral Researcher(s) / Research Staff" at bounding box center [125, 194] width 5 height 5
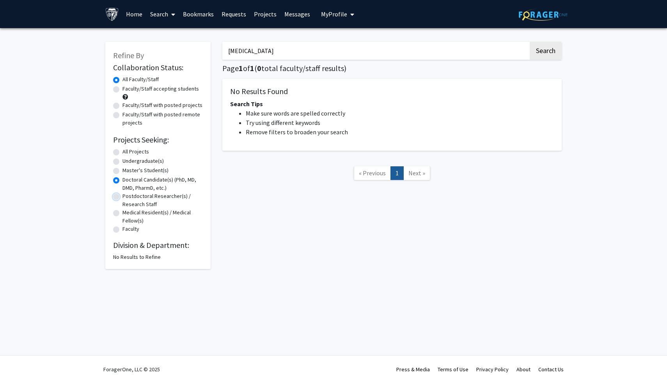
radio input "true"
click at [123, 210] on label "Medical Resident(s) / Medical Fellow(s)" at bounding box center [163, 216] width 80 height 16
click at [123, 210] on input "Medical Resident(s) / Medical Fellow(s)" at bounding box center [125, 210] width 5 height 5
radio input "true"
click at [123, 230] on label "Faculty" at bounding box center [131, 229] width 17 height 8
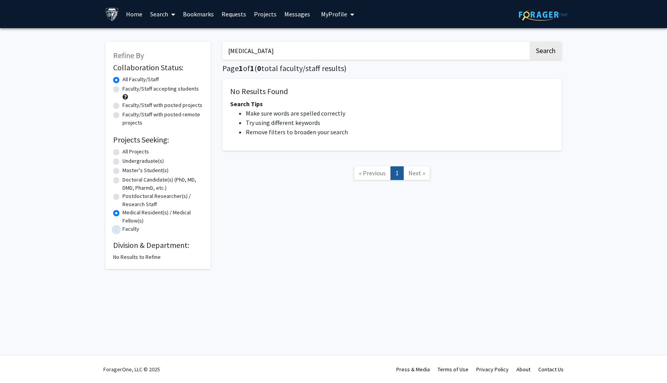
click at [123, 230] on input "Faculty" at bounding box center [125, 227] width 5 height 5
radio input "true"
click at [120, 153] on div "All Projects" at bounding box center [158, 151] width 90 height 9
click at [123, 153] on label "All Projects" at bounding box center [136, 151] width 27 height 8
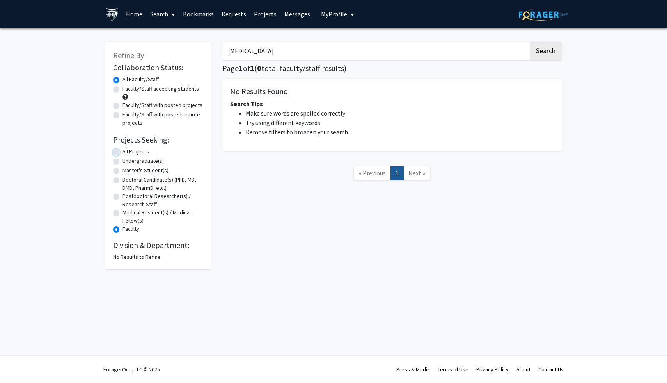
click at [123, 153] on input "All Projects" at bounding box center [125, 149] width 5 height 5
radio input "true"
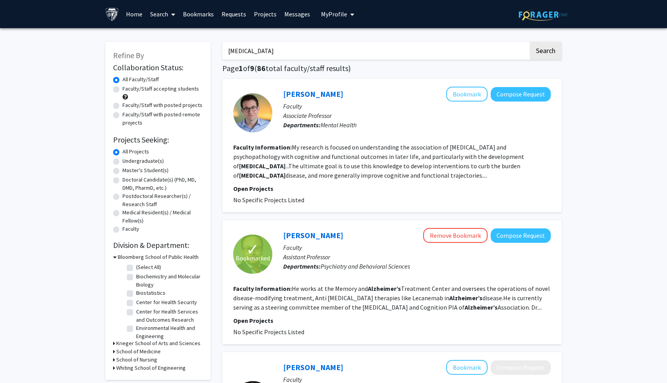
click at [206, 16] on link "Bookmarks" at bounding box center [198, 13] width 39 height 27
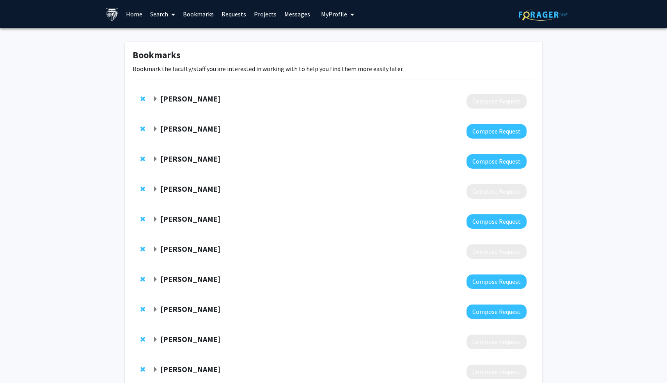
click at [152, 97] on span "Expand Haroon Burhanullah Bookmark" at bounding box center [155, 99] width 6 height 6
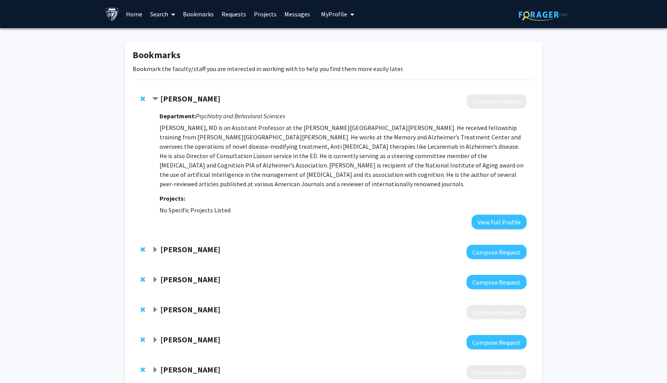
click at [176, 244] on strong "[PERSON_NAME]" at bounding box center [190, 249] width 60 height 10
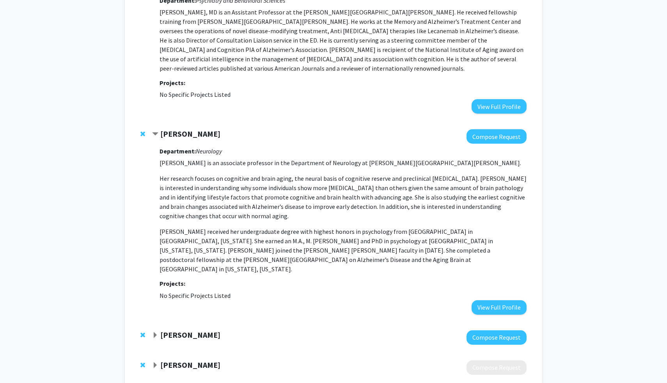
scroll to position [116, 0]
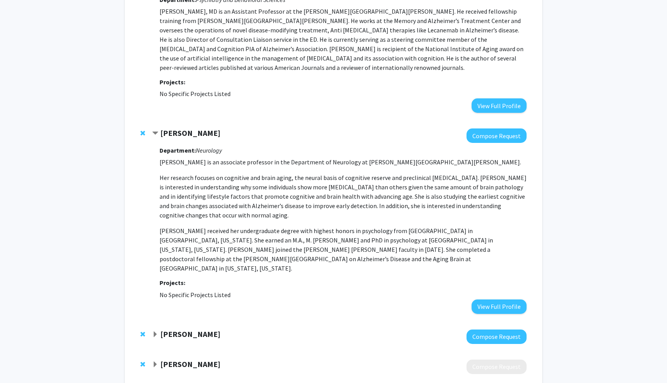
click at [178, 329] on strong "[PERSON_NAME]" at bounding box center [190, 334] width 60 height 10
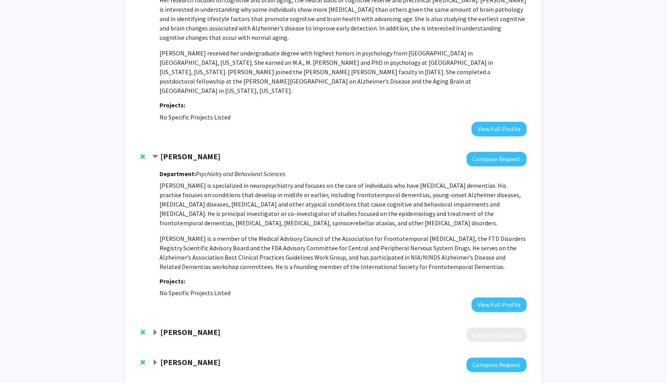
scroll to position [295, 0]
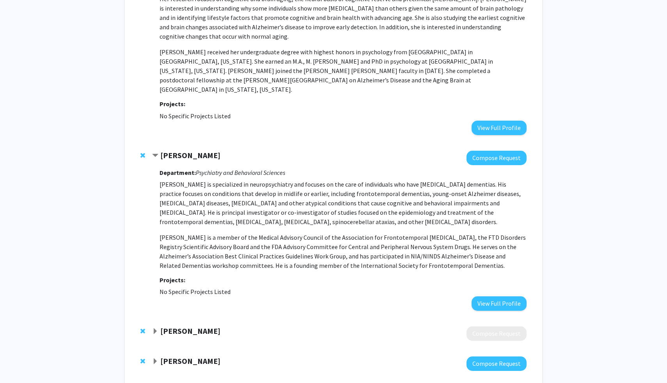
click at [178, 326] on div at bounding box center [339, 333] width 375 height 14
click at [175, 326] on strong "[PERSON_NAME]" at bounding box center [190, 331] width 60 height 10
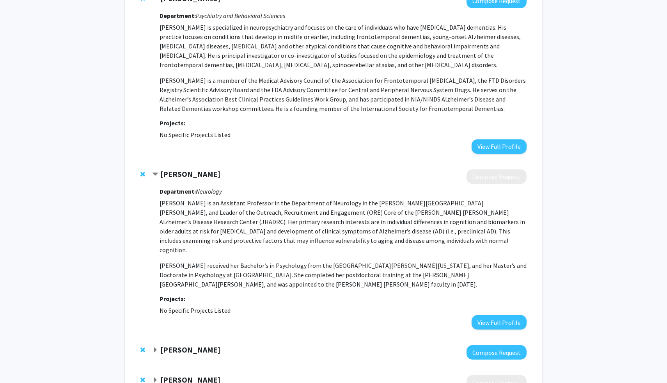
scroll to position [455, 0]
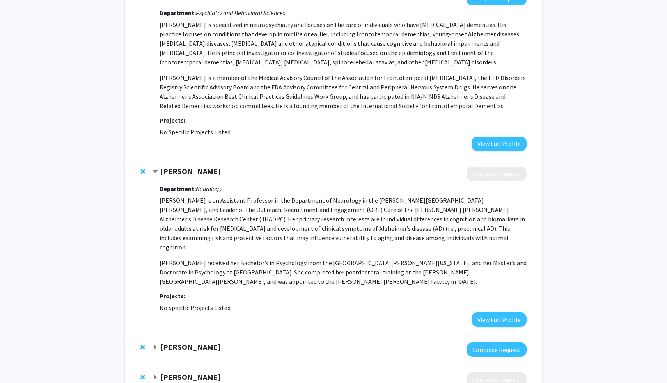
click at [176, 342] on strong "[PERSON_NAME]" at bounding box center [190, 347] width 60 height 10
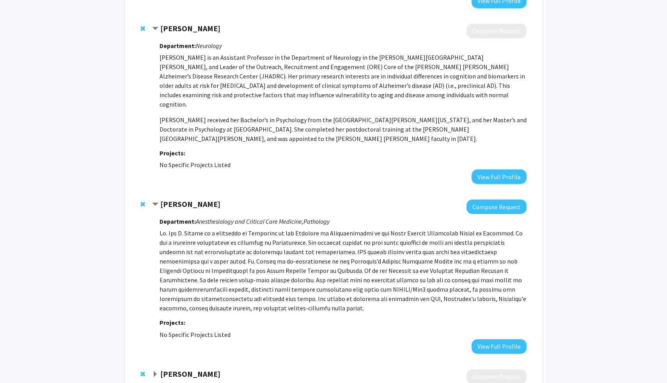
scroll to position [599, 0]
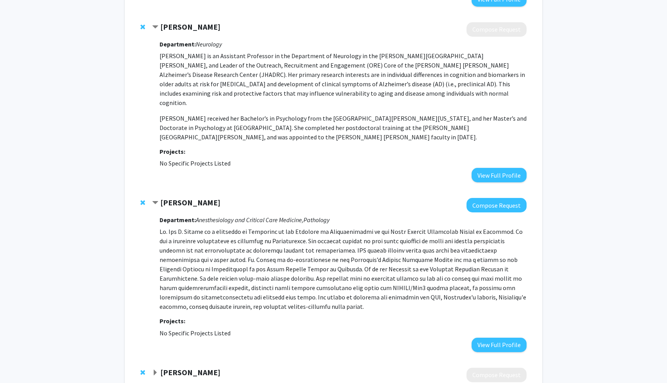
click at [175, 367] on strong "[PERSON_NAME]" at bounding box center [190, 372] width 60 height 10
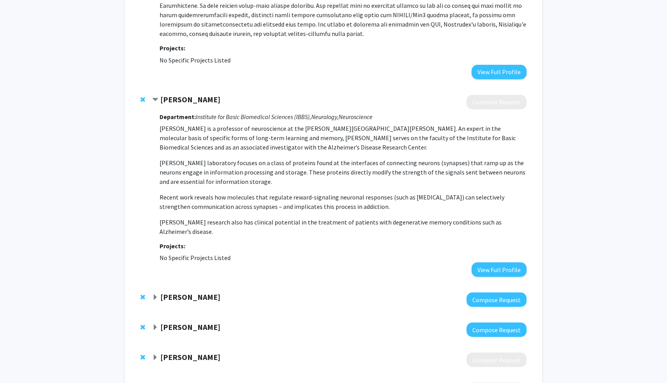
scroll to position [875, 0]
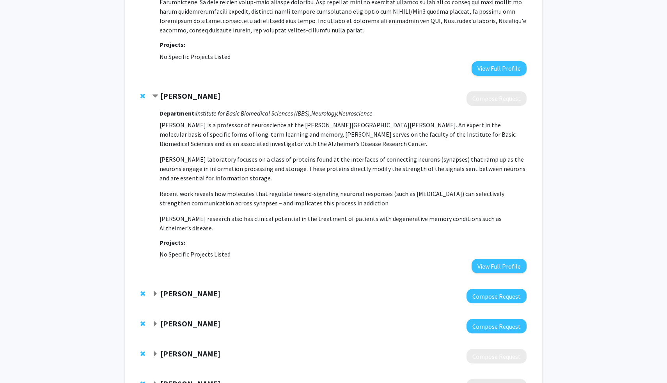
click at [185, 288] on strong "[PERSON_NAME]" at bounding box center [190, 293] width 60 height 10
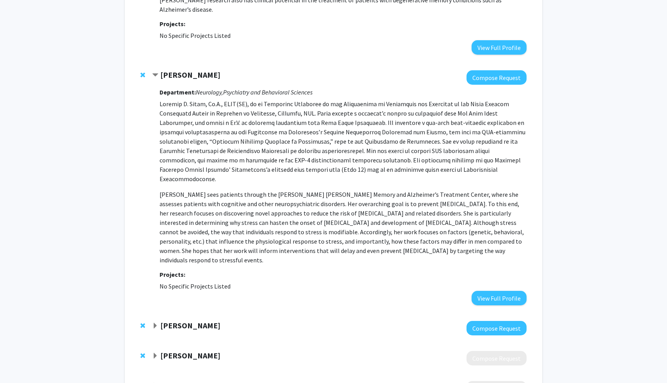
click at [185, 320] on strong "[PERSON_NAME]" at bounding box center [190, 325] width 60 height 10
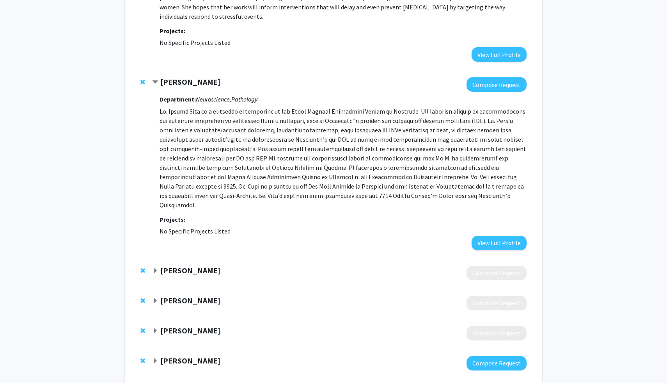
scroll to position [1340, 0]
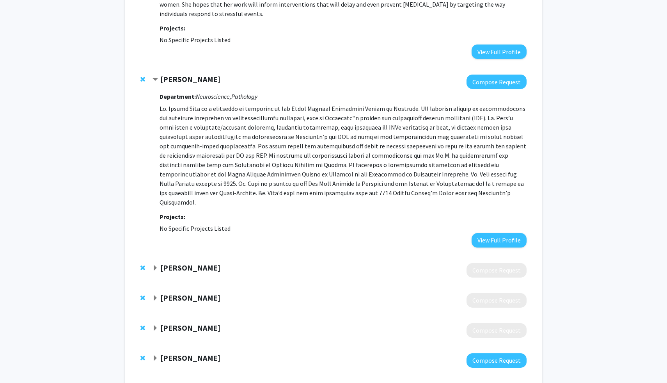
click at [200, 263] on div at bounding box center [339, 270] width 375 height 14
click at [203, 263] on strong "[PERSON_NAME]" at bounding box center [190, 268] width 60 height 10
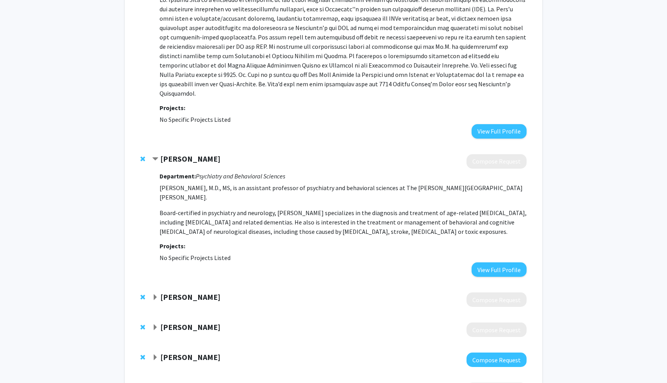
click at [193, 292] on strong "[PERSON_NAME]" at bounding box center [190, 297] width 60 height 10
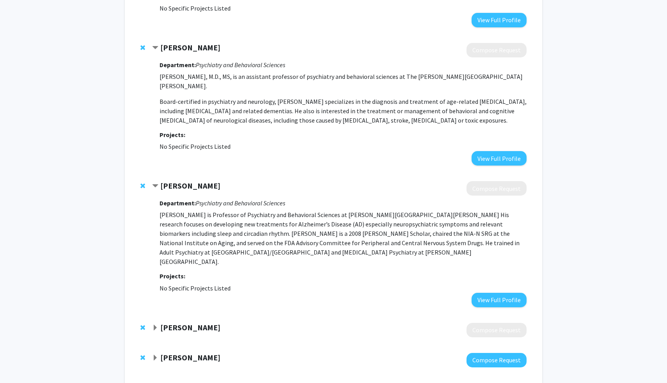
click at [193, 322] on strong "[PERSON_NAME]" at bounding box center [190, 327] width 60 height 10
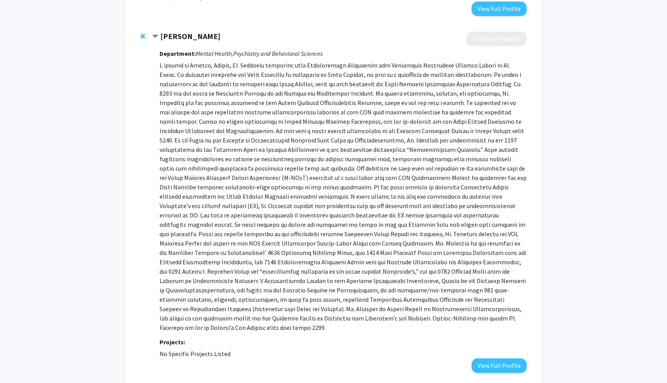
scroll to position [1891, 0]
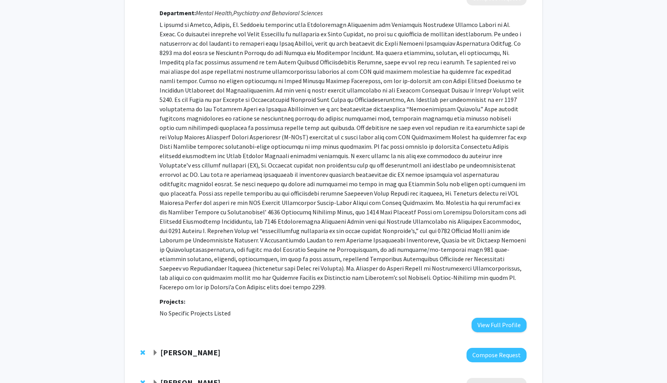
click at [194, 340] on div "[PERSON_NAME] Compose Request" at bounding box center [334, 355] width 402 height 30
click at [194, 348] on div at bounding box center [339, 355] width 375 height 14
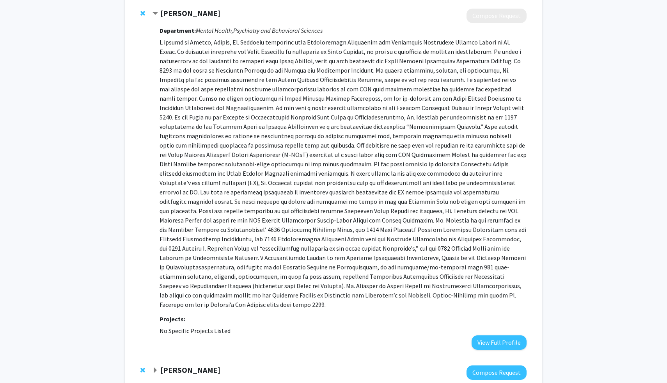
click at [194, 365] on strong "[PERSON_NAME]" at bounding box center [190, 370] width 60 height 10
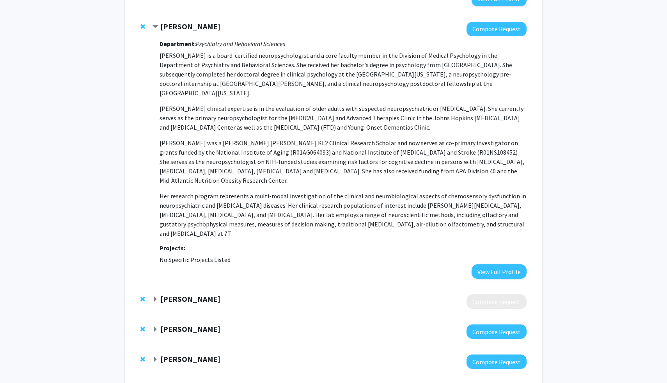
click at [199, 294] on strong "[PERSON_NAME]" at bounding box center [190, 299] width 60 height 10
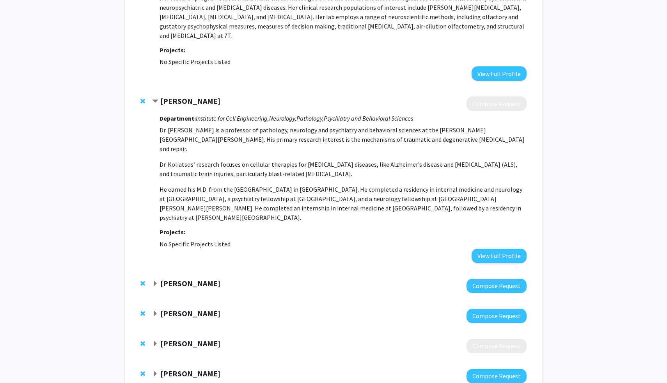
click at [195, 278] on strong "[PERSON_NAME]" at bounding box center [190, 283] width 60 height 10
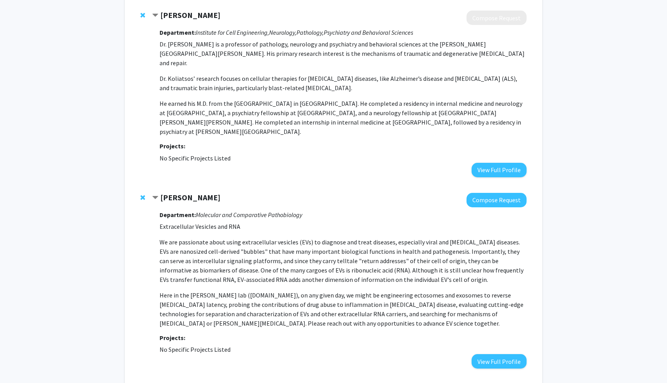
scroll to position [2545, 0]
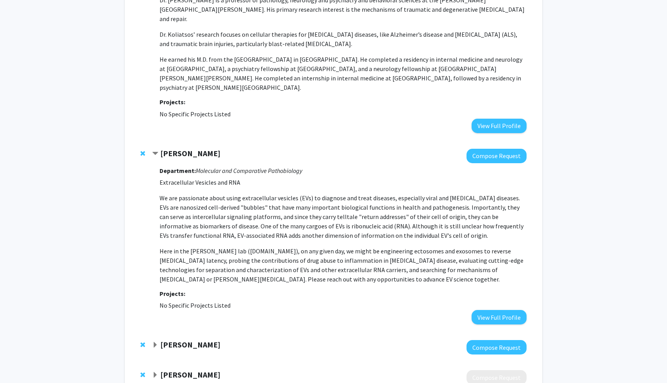
click at [192, 332] on div "[PERSON_NAME] Compose Request" at bounding box center [334, 347] width 402 height 30
click at [193, 339] on strong "[PERSON_NAME]" at bounding box center [190, 344] width 60 height 10
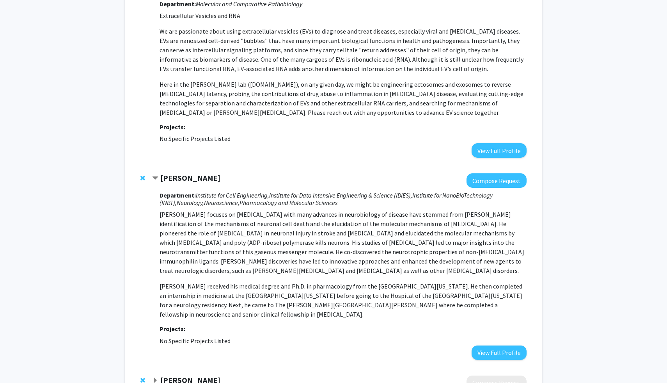
scroll to position [2742, 0]
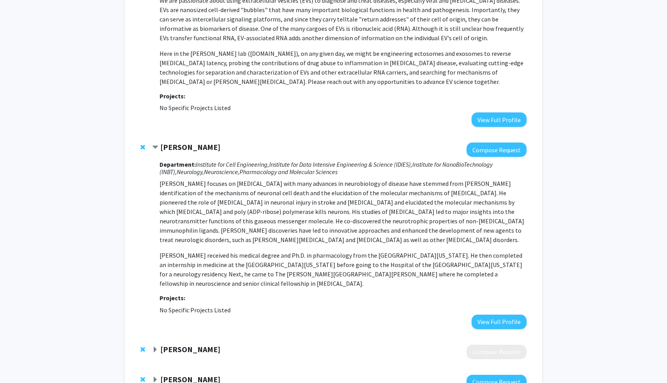
click at [192, 337] on div "[PERSON_NAME] Compose Request" at bounding box center [334, 352] width 402 height 30
click at [192, 344] on strong "[PERSON_NAME]" at bounding box center [190, 349] width 60 height 10
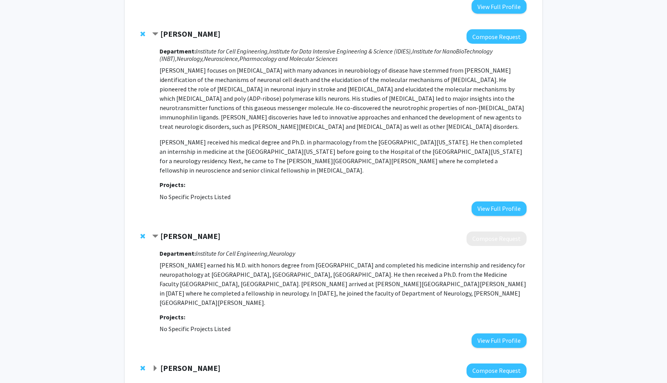
scroll to position [3004, 0]
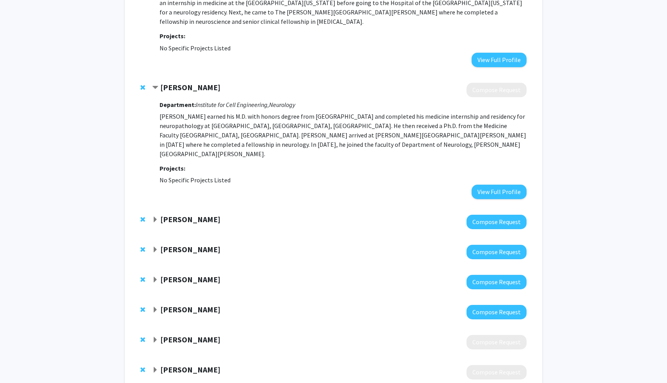
click at [181, 215] on div "[PERSON_NAME]" at bounding box center [236, 220] width 169 height 10
click at [183, 214] on strong "[PERSON_NAME]" at bounding box center [190, 219] width 60 height 10
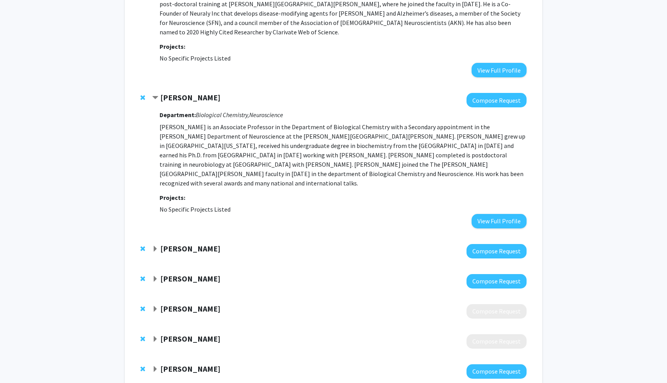
scroll to position [3333, 0]
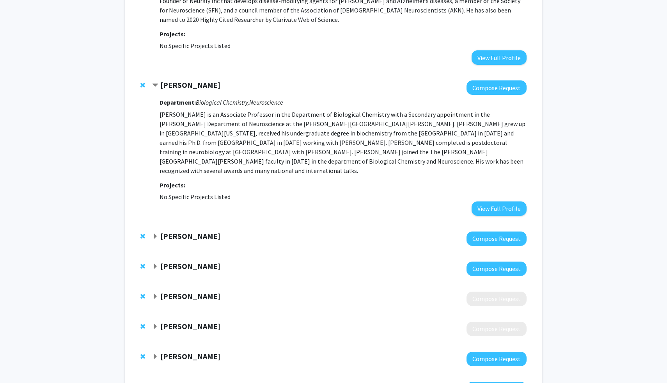
click at [183, 231] on strong "[PERSON_NAME]" at bounding box center [190, 236] width 60 height 10
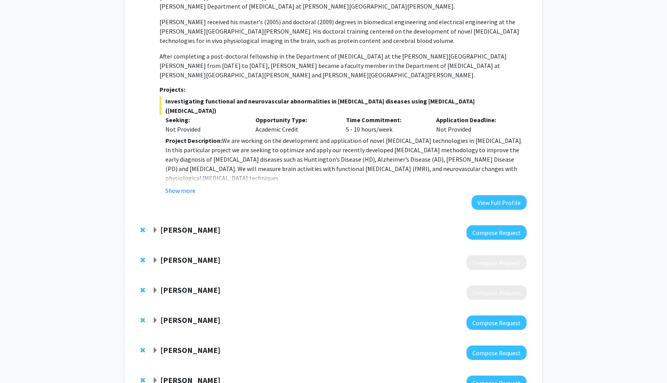
scroll to position [3635, 0]
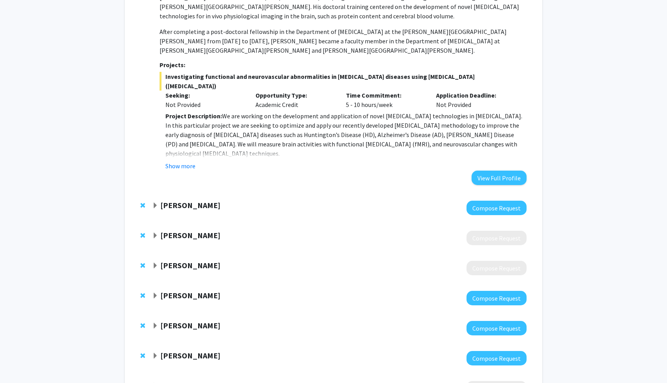
click at [200, 200] on strong "[PERSON_NAME]" at bounding box center [190, 205] width 60 height 10
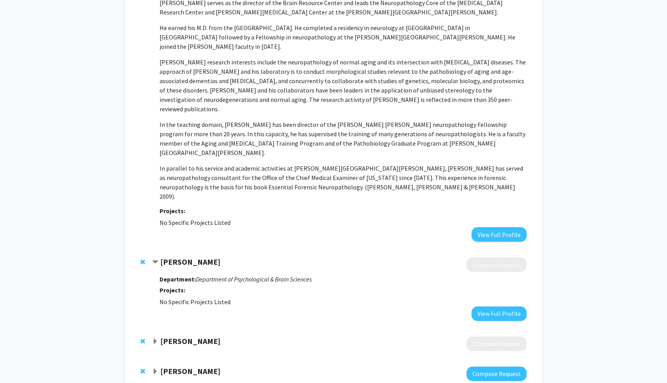
scroll to position [3929, 0]
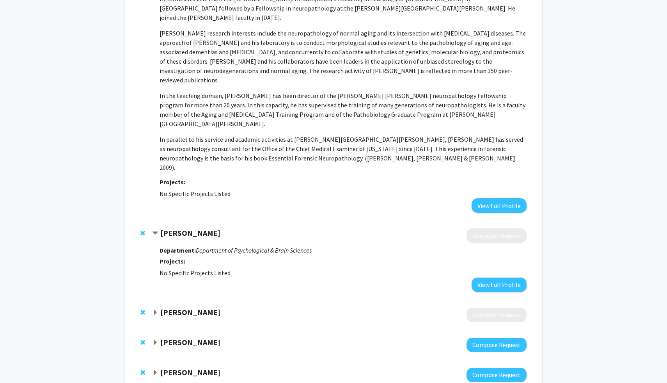
click at [202, 300] on div "[PERSON_NAME] Compose Request" at bounding box center [334, 315] width 402 height 30
click at [202, 307] on strong "[PERSON_NAME]" at bounding box center [190, 312] width 60 height 10
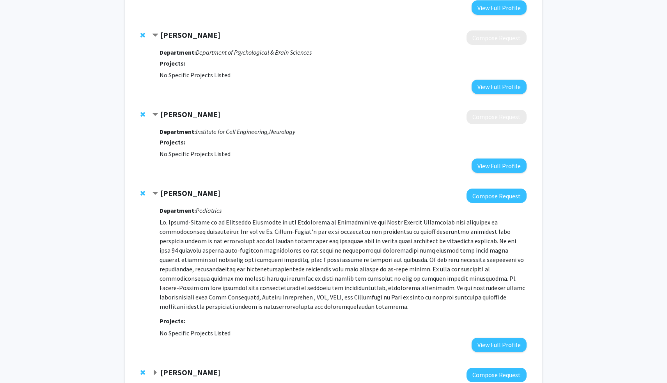
click at [215, 367] on strong "[PERSON_NAME]" at bounding box center [190, 372] width 60 height 10
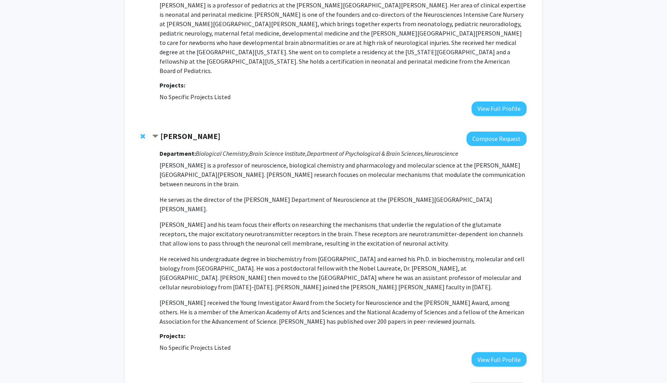
scroll to position [4623, 0]
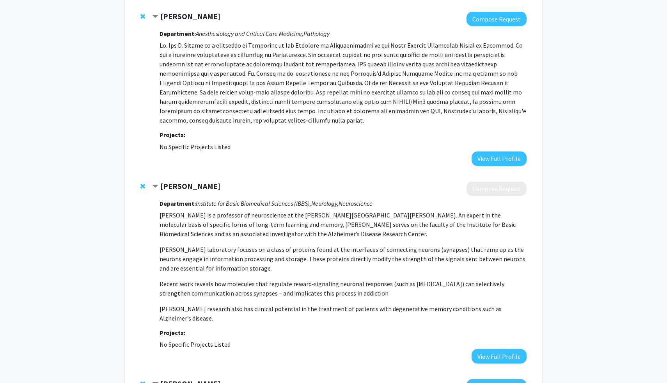
scroll to position [786, 0]
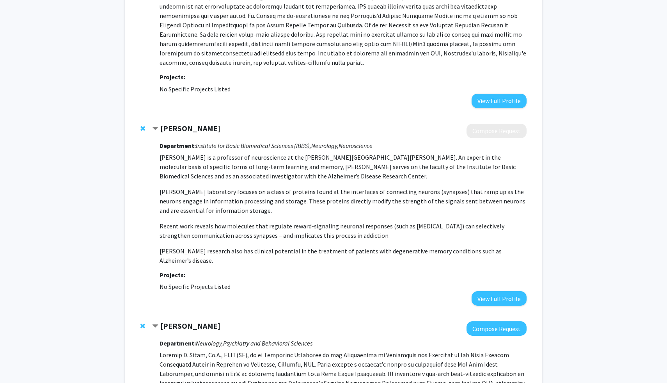
scroll to position [845, 0]
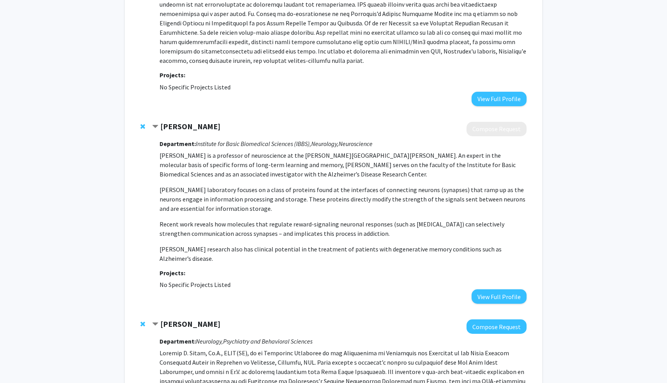
click at [143, 123] on span "Remove Paul Worley from bookmarks" at bounding box center [142, 126] width 5 height 6
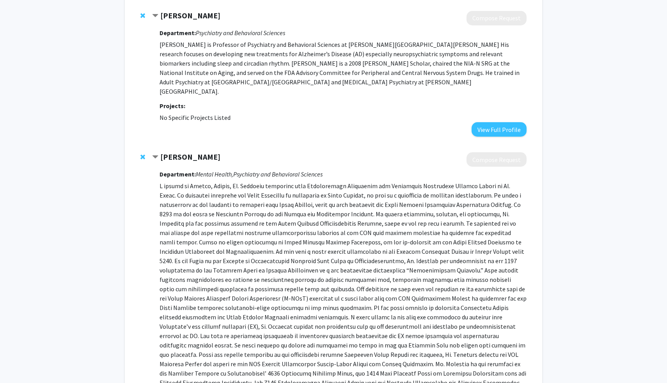
scroll to position [1534, 0]
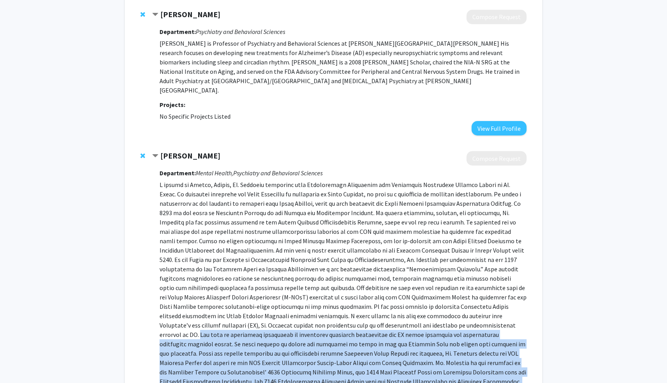
drag, startPoint x: 336, startPoint y: 250, endPoint x: 413, endPoint y: 363, distance: 135.9
click at [413, 363] on p at bounding box center [343, 316] width 367 height 272
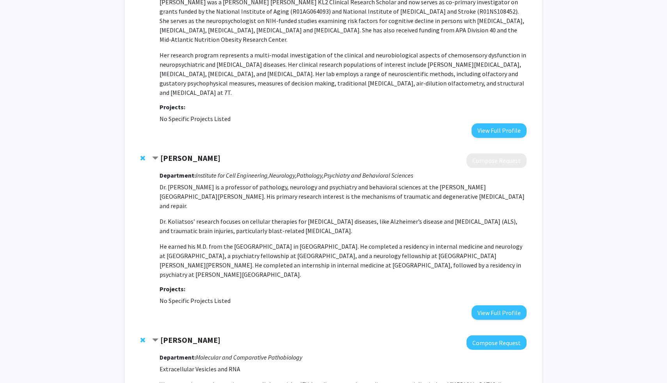
scroll to position [2162, 0]
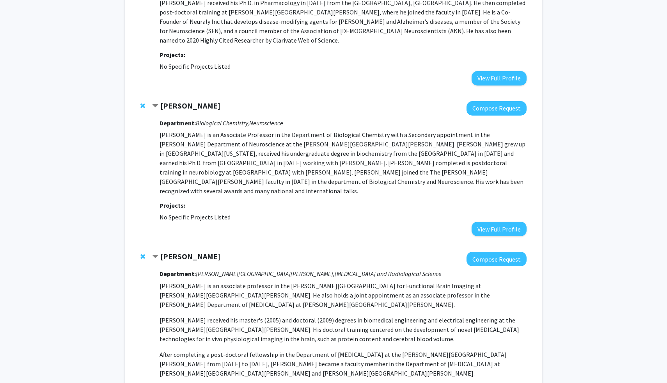
scroll to position [3116, 0]
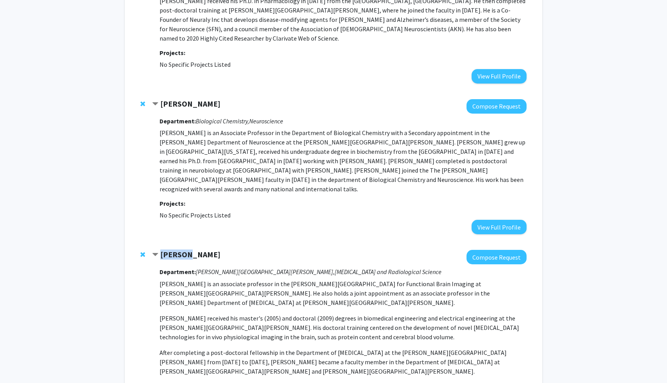
drag, startPoint x: 191, startPoint y: 121, endPoint x: 161, endPoint y: 123, distance: 29.7
click at [161, 250] on div "[PERSON_NAME]" at bounding box center [236, 255] width 169 height 10
click at [184, 279] on p "[PERSON_NAME] is an associate professor in the [PERSON_NAME][GEOGRAPHIC_DATA] f…" at bounding box center [343, 327] width 367 height 97
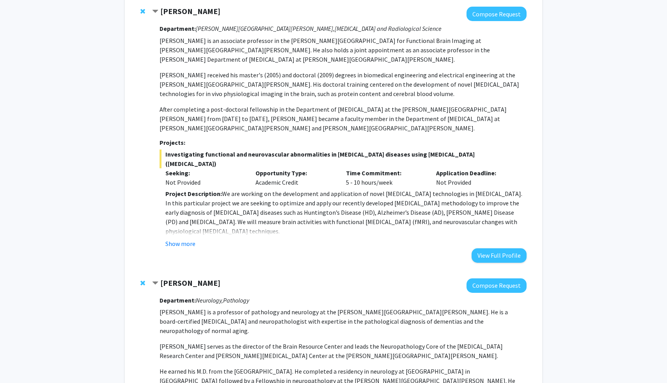
scroll to position [3362, 0]
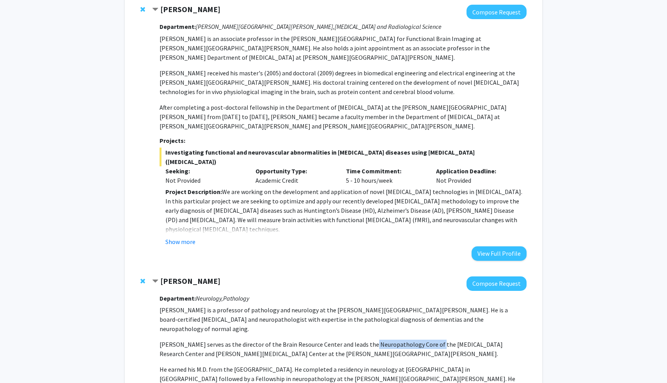
drag, startPoint x: 361, startPoint y: 176, endPoint x: 428, endPoint y: 175, distance: 67.1
click at [428, 339] on p "[PERSON_NAME] serves as the director of the Brain Resource Center and leads the…" at bounding box center [343, 348] width 367 height 19
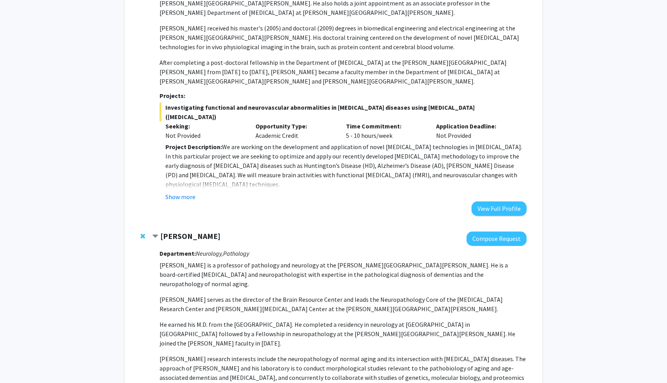
scroll to position [3409, 0]
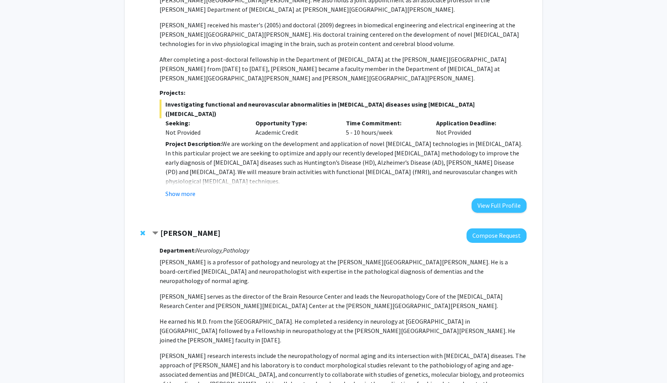
click at [359, 351] on p "[PERSON_NAME] research interests include the neuropathology of normal aging and…" at bounding box center [343, 379] width 367 height 56
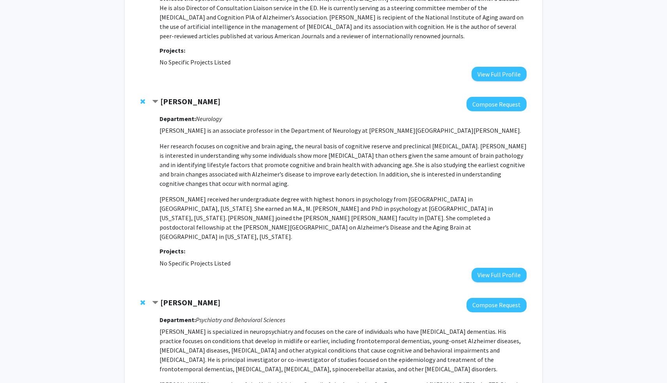
scroll to position [0, 0]
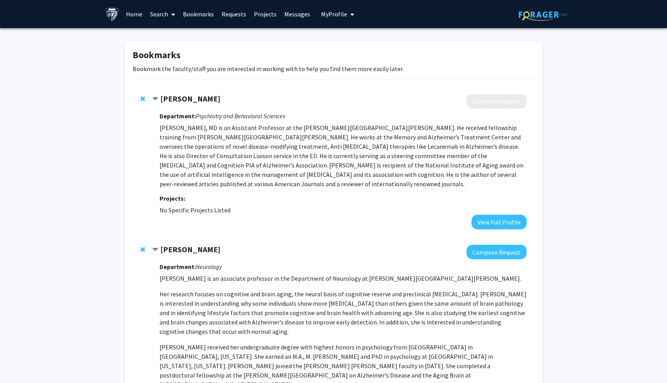
click at [165, 14] on link "Search" at bounding box center [162, 13] width 33 height 27
click at [173, 37] on span "Faculty/Staff" at bounding box center [174, 36] width 57 height 16
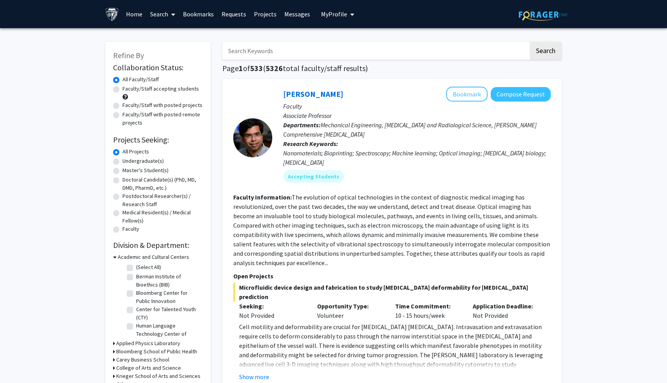
click at [148, 160] on label "Undergraduate(s)" at bounding box center [143, 161] width 41 height 8
click at [128, 160] on input "Undergraduate(s)" at bounding box center [125, 159] width 5 height 5
radio input "true"
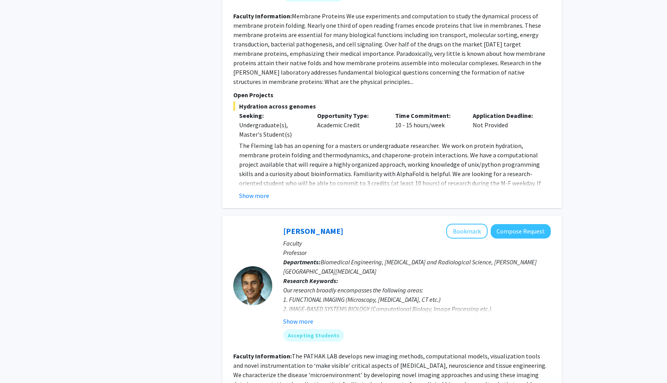
scroll to position [1715, 0]
click at [308, 315] on button "Show more" at bounding box center [298, 319] width 30 height 9
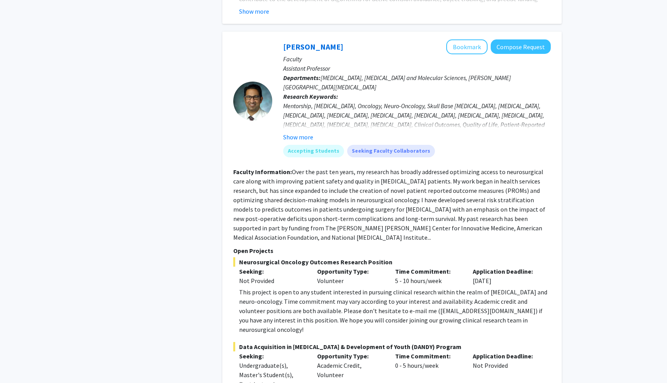
scroll to position [3025, 0]
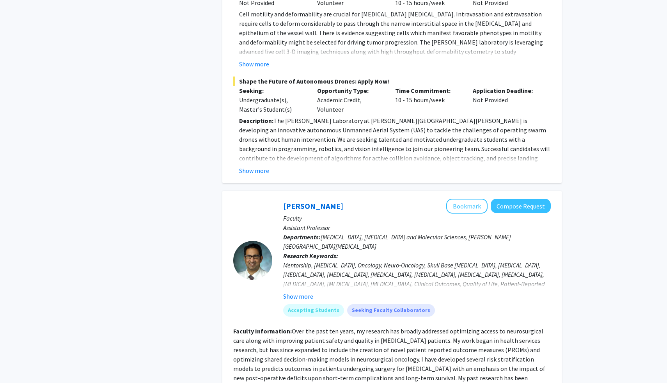
scroll to position [2860, 0]
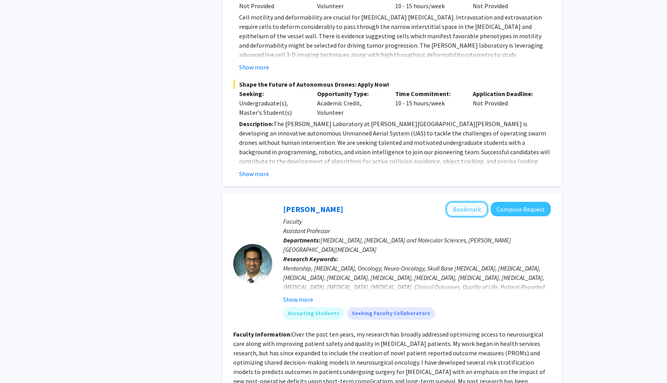
click at [460, 202] on button "Bookmark" at bounding box center [466, 209] width 41 height 15
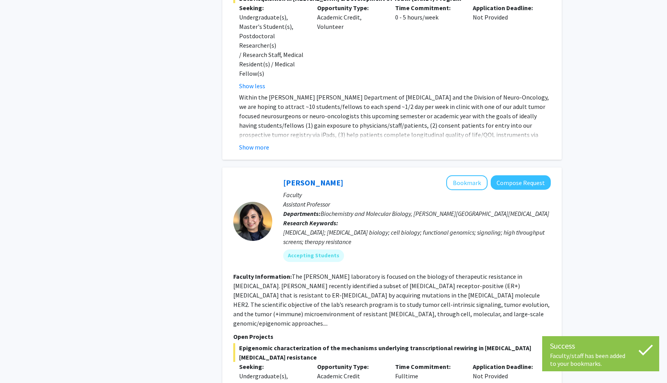
scroll to position [3439, 0]
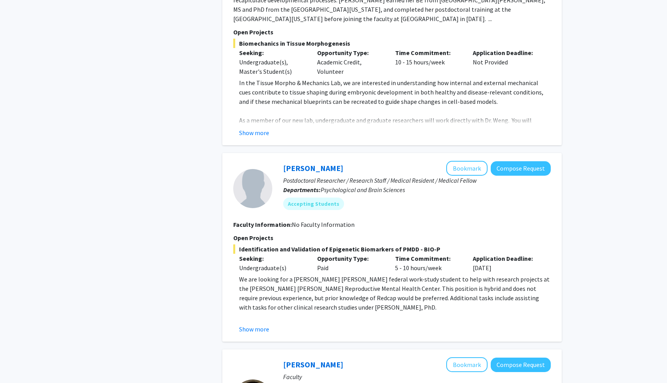
scroll to position [568, 0]
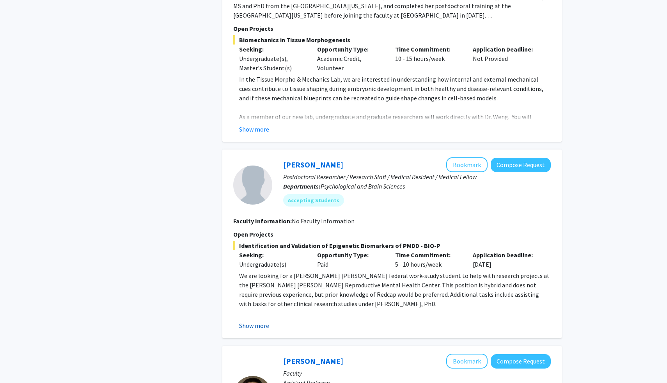
click at [258, 321] on button "Show more" at bounding box center [254, 325] width 30 height 9
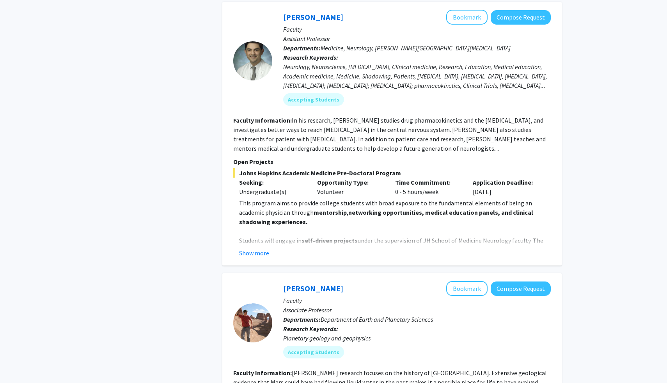
scroll to position [1285, 0]
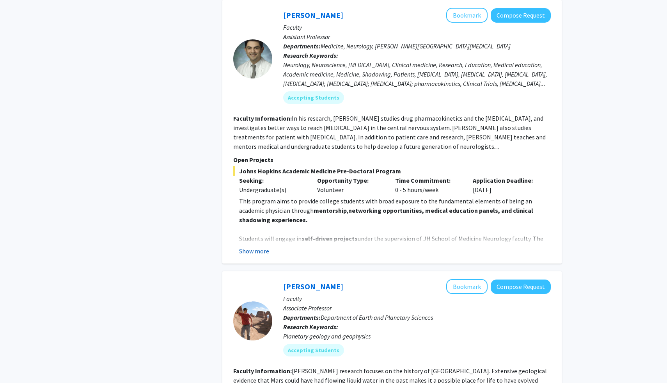
click at [252, 246] on button "Show more" at bounding box center [254, 250] width 30 height 9
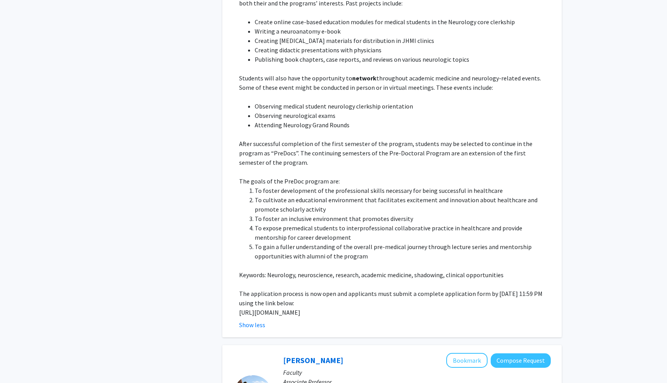
scroll to position [1545, 0]
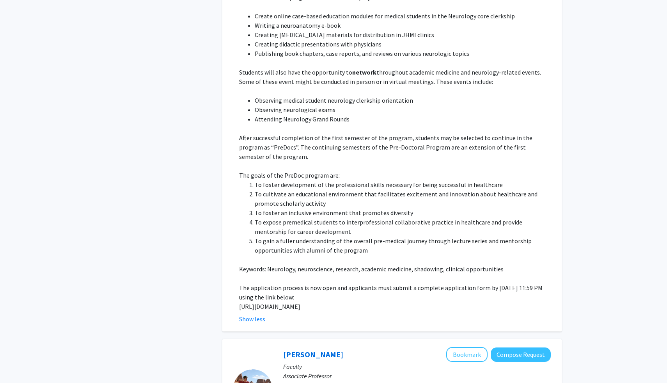
click at [262, 302] on p "[URL][DOMAIN_NAME]" at bounding box center [395, 306] width 312 height 9
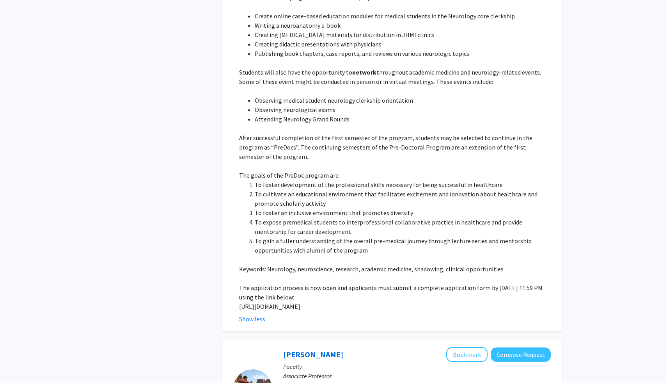
click at [352, 133] on p "After successful completion of the first semester of the program, students may …" at bounding box center [395, 147] width 312 height 28
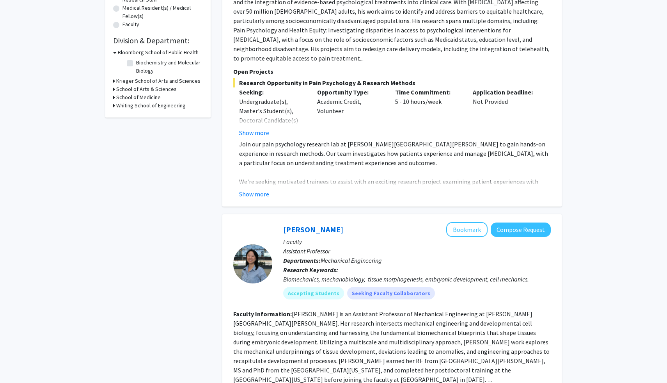
scroll to position [0, 0]
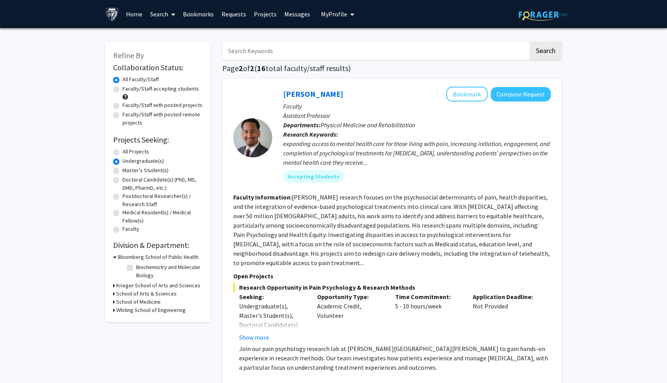
click at [191, 14] on link "Bookmarks" at bounding box center [198, 13] width 39 height 27
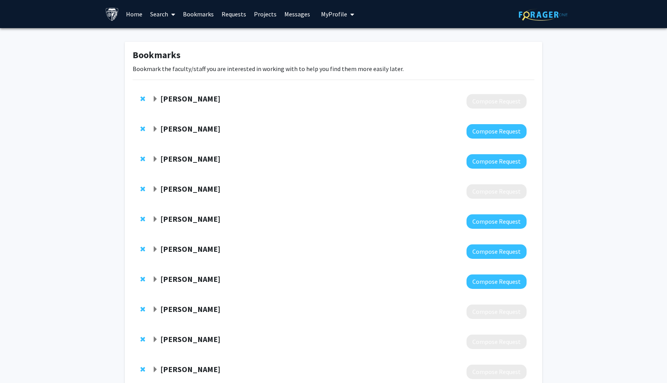
click at [140, 97] on div "[PERSON_NAME] Compose Request" at bounding box center [334, 101] width 402 height 30
click at [142, 98] on span "Remove Haroon Burhanullah from bookmarks" at bounding box center [142, 99] width 5 height 6
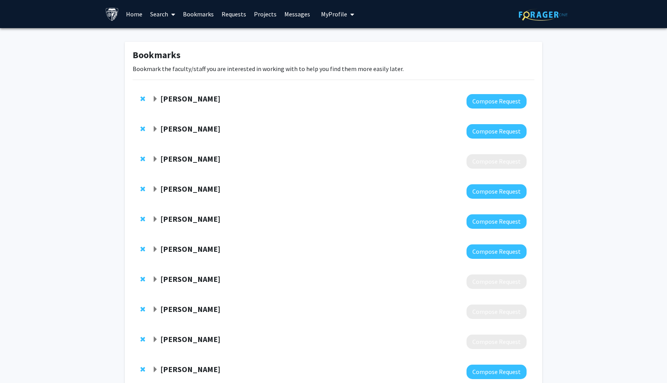
click at [142, 129] on span "Remove Chiadi Onyike from bookmarks" at bounding box center [142, 129] width 5 height 6
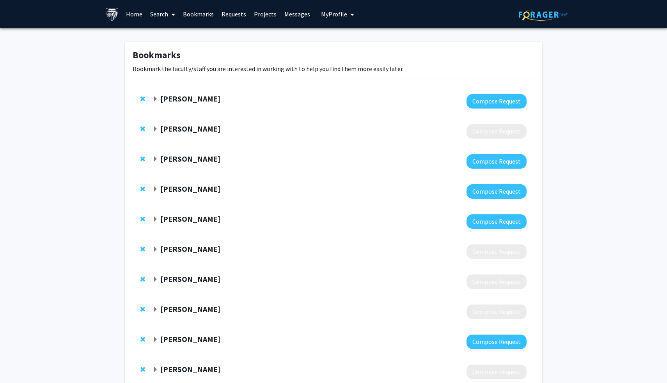
click at [142, 129] on span "Remove Corinne Pettigrew from bookmarks" at bounding box center [142, 129] width 5 height 6
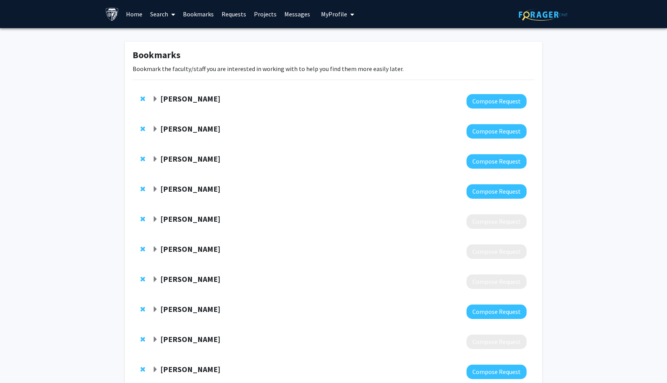
click at [143, 190] on span "Remove Philip Wong from bookmarks" at bounding box center [142, 189] width 5 height 6
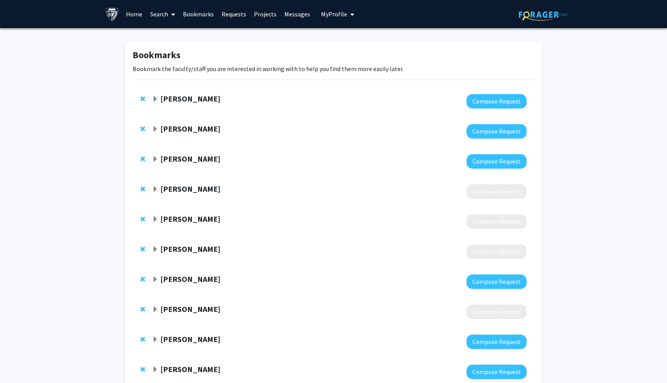
click at [143, 190] on span "Remove Milap Nowrangi from bookmarks" at bounding box center [142, 189] width 5 height 6
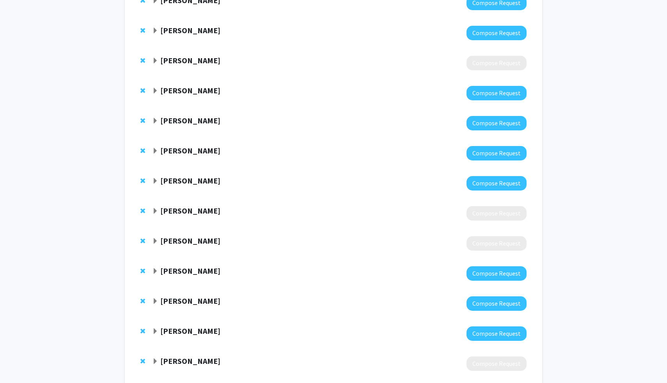
scroll to position [316, 0]
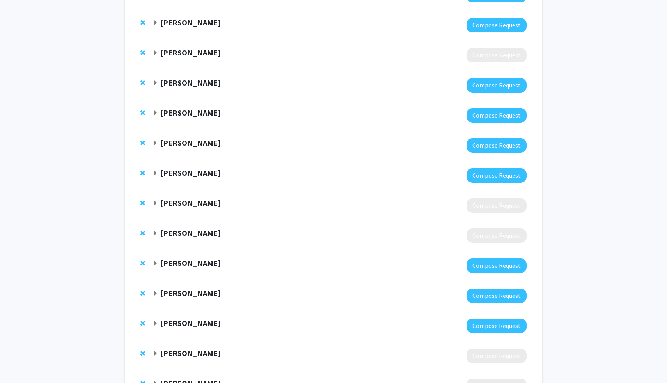
click at [141, 265] on span "Remove Raul Chavez-Valdez from bookmarks" at bounding box center [142, 263] width 5 height 6
click at [141, 265] on span "Remove Frances Northington from bookmarks" at bounding box center [142, 263] width 5 height 6
click at [141, 265] on span "Remove Richard Huganir from bookmarks" at bounding box center [142, 263] width 5 height 6
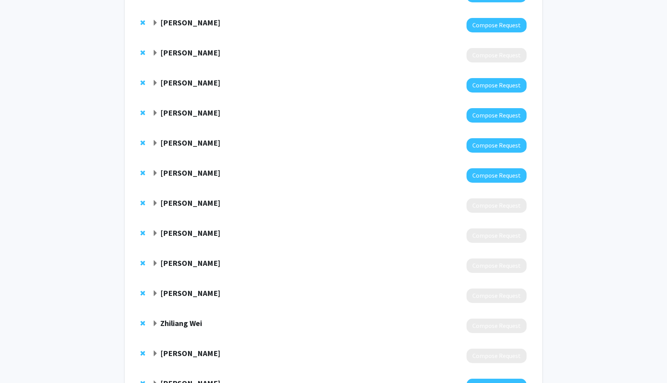
click at [141, 265] on span "Remove Lauren Parker from bookmarks" at bounding box center [142, 263] width 5 height 6
click at [141, 292] on span "Remove Zhiliang Wei from bookmarks" at bounding box center [142, 293] width 5 height 6
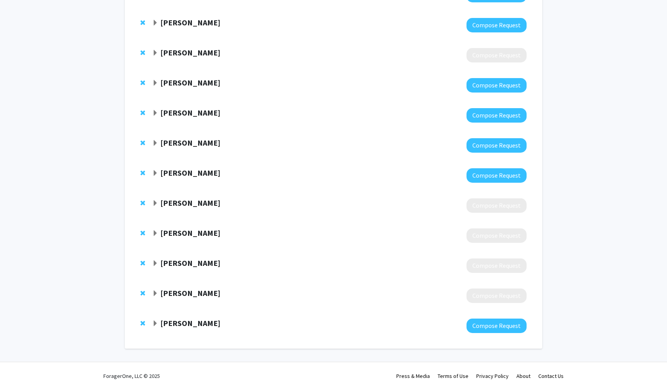
click at [141, 292] on span "Remove Alden Gross from bookmarks" at bounding box center [142, 293] width 5 height 6
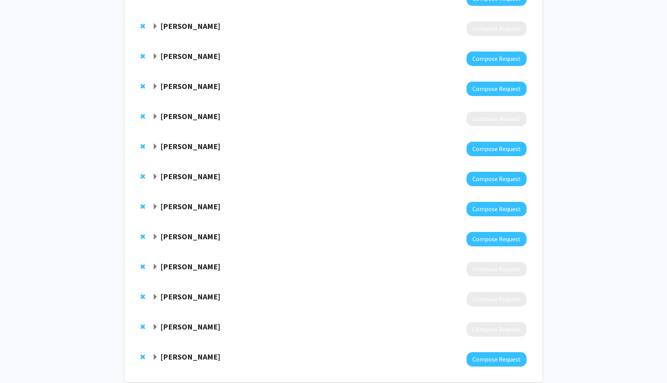
scroll to position [252, 0]
click at [156, 179] on span "Expand Seth Margolis Bookmark" at bounding box center [155, 177] width 6 height 6
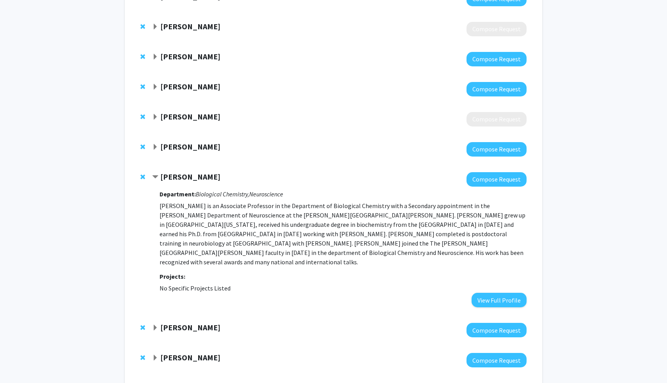
click at [156, 179] on span "Contract Seth Margolis Bookmark" at bounding box center [155, 177] width 6 height 6
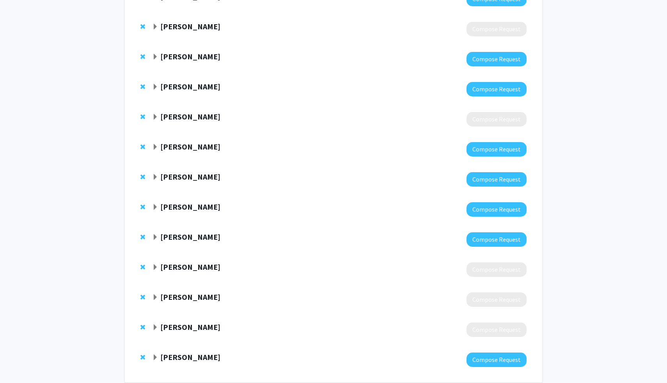
click at [144, 178] on span "Remove Seth Margolis from bookmarks" at bounding box center [142, 177] width 5 height 6
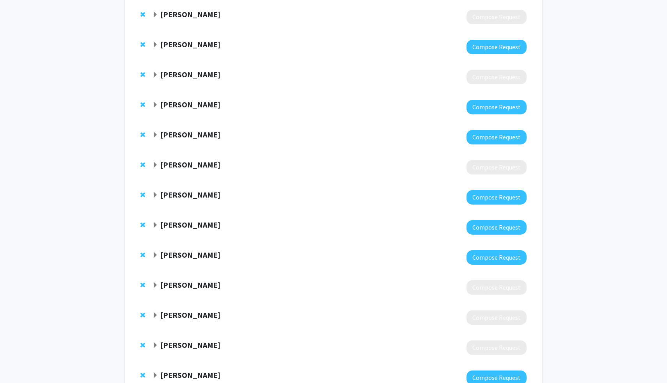
scroll to position [206, 0]
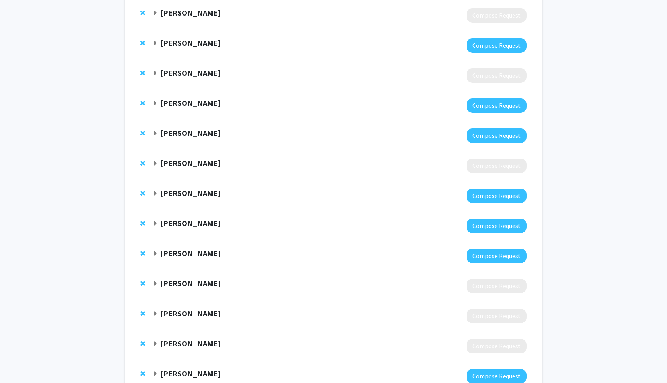
click at [141, 164] on span "Remove Jinchong Xu from bookmarks" at bounding box center [142, 163] width 5 height 6
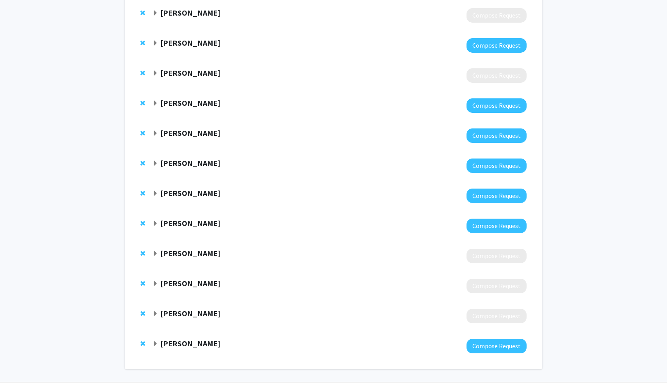
scroll to position [0, 0]
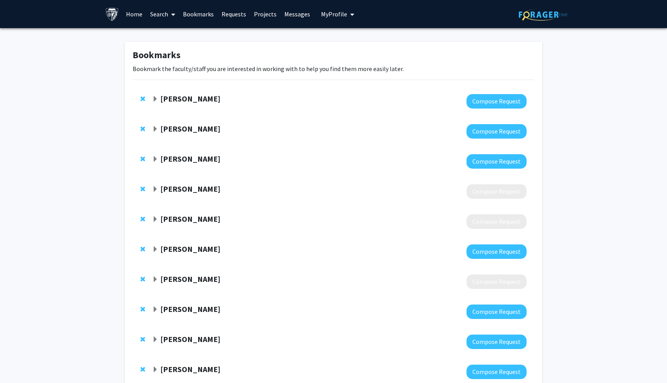
click at [170, 16] on span at bounding box center [171, 14] width 7 height 27
click at [172, 36] on span "Faculty/Staff" at bounding box center [174, 36] width 57 height 16
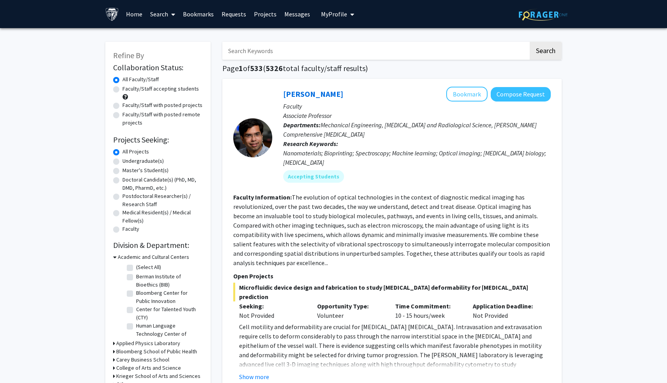
click at [276, 50] on input "Search Keywords" at bounding box center [375, 51] width 306 height 18
click at [530, 42] on button "Search" at bounding box center [546, 51] width 32 height 18
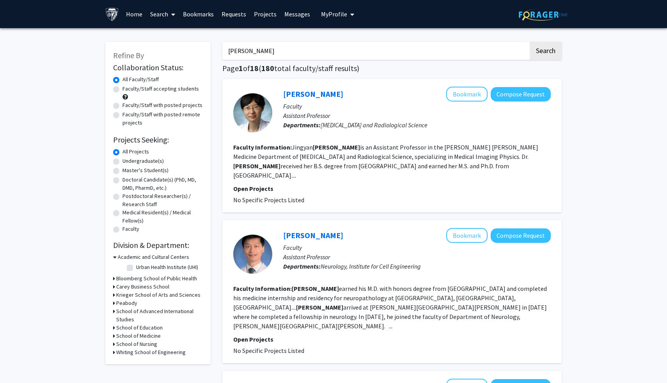
click at [289, 55] on input "[PERSON_NAME]" at bounding box center [375, 51] width 306 height 18
type input "[PERSON_NAME][MEDICAL_DATA]"
click at [530, 42] on button "Search" at bounding box center [546, 51] width 32 height 18
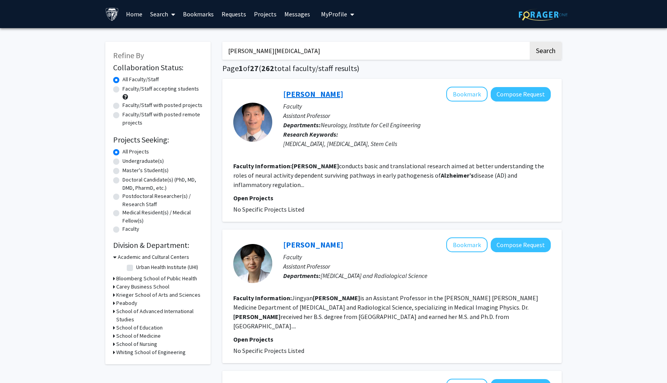
click at [311, 94] on link "[PERSON_NAME]" at bounding box center [313, 94] width 60 height 10
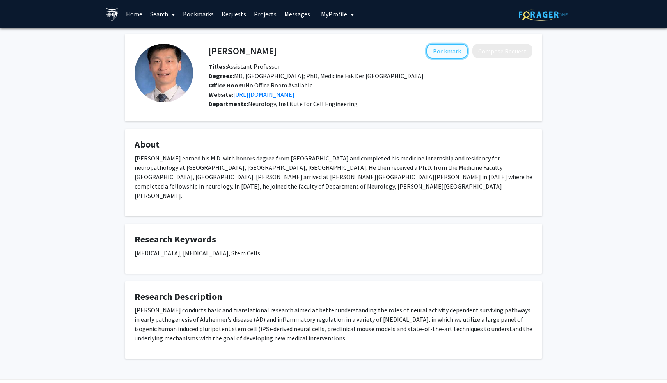
click at [451, 56] on button "Bookmark" at bounding box center [446, 51] width 41 height 15
click at [203, 9] on link "Bookmarks" at bounding box center [198, 13] width 39 height 27
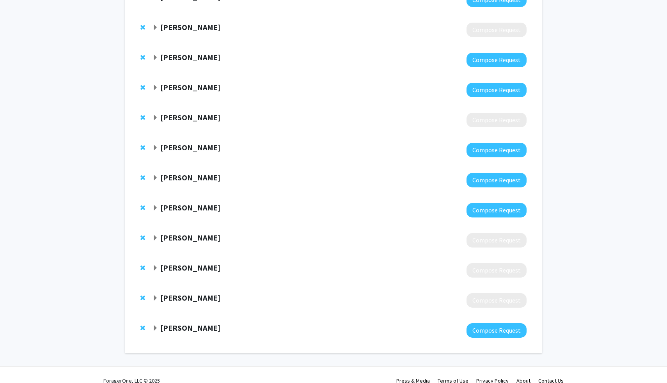
scroll to position [263, 0]
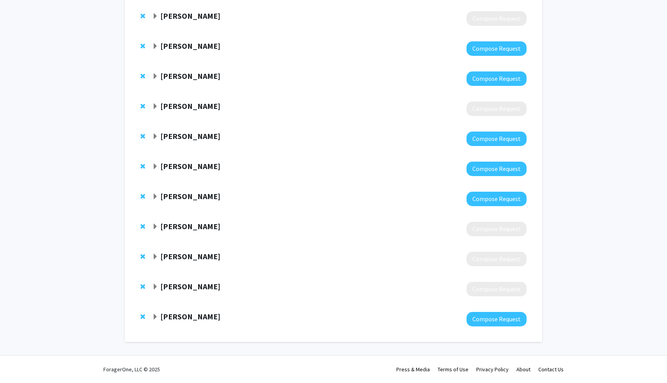
click at [155, 44] on span "Expand Kenneth Witwer Bookmark" at bounding box center [155, 46] width 6 height 6
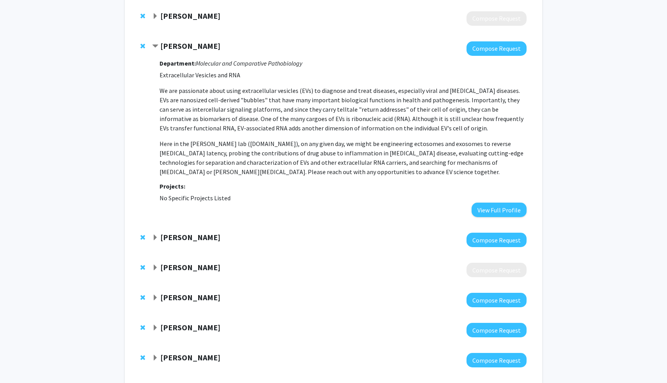
click at [155, 44] on span "Contract Kenneth Witwer Bookmark" at bounding box center [155, 46] width 6 height 6
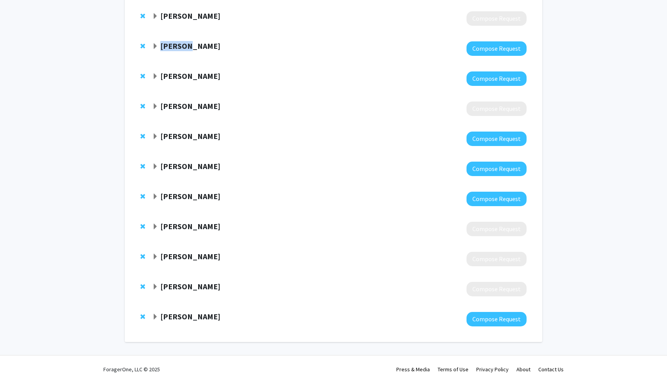
click at [155, 44] on span "Expand Kenneth Witwer Bookmark" at bounding box center [155, 46] width 6 height 6
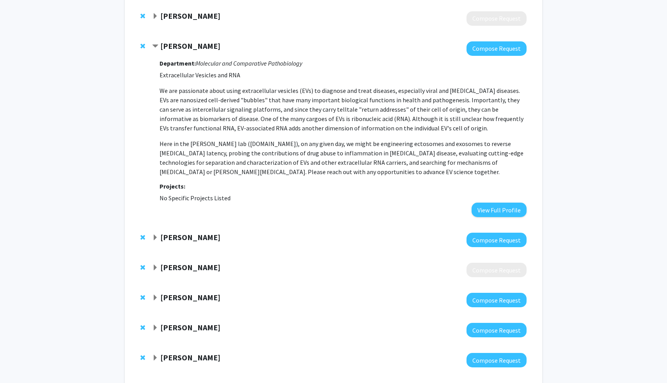
click at [155, 44] on span "Contract Kenneth Witwer Bookmark" at bounding box center [155, 46] width 6 height 6
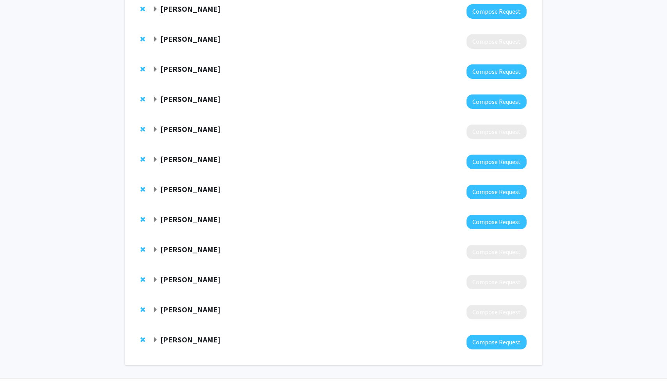
scroll to position [234, 0]
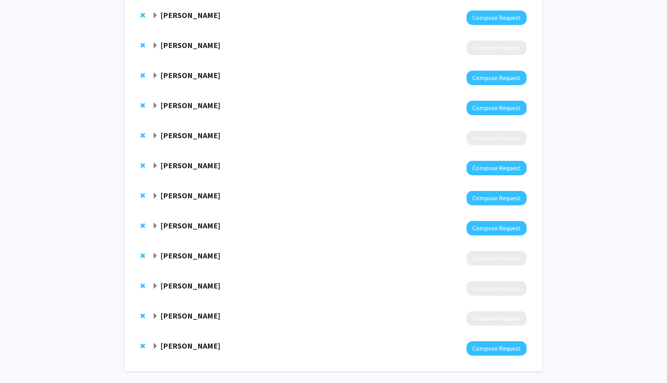
click at [155, 73] on span "Expand Kenneth Witwer Bookmark" at bounding box center [155, 76] width 6 height 6
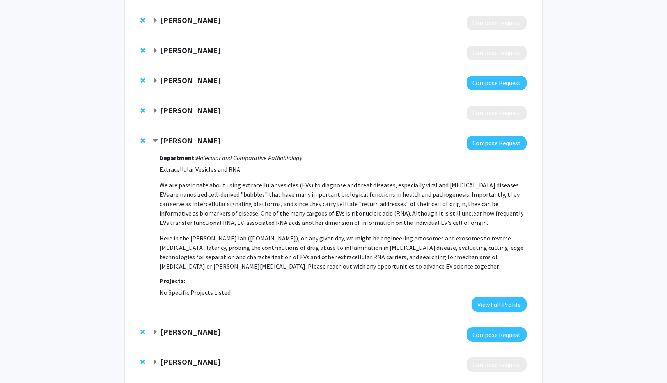
scroll to position [166, 0]
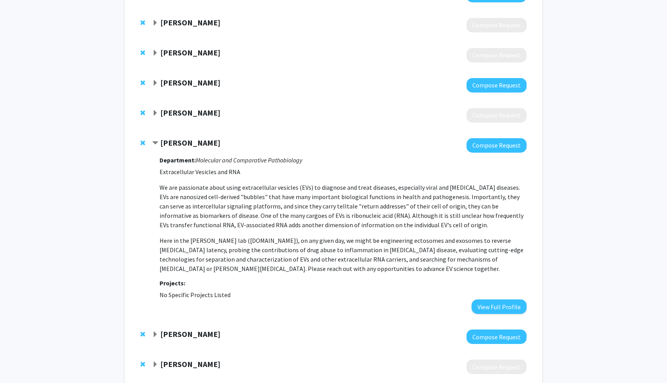
click at [176, 140] on strong "[PERSON_NAME]" at bounding box center [190, 143] width 60 height 10
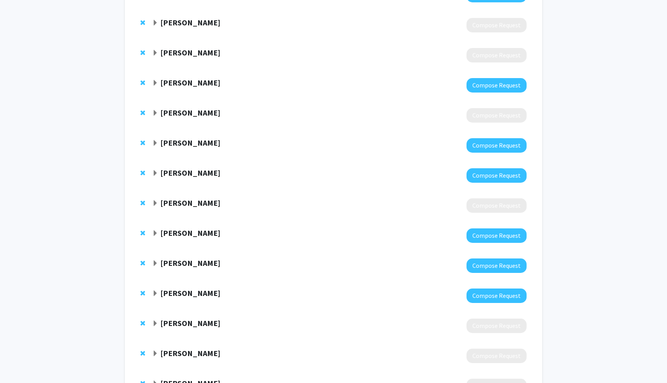
click at [188, 87] on strong "[PERSON_NAME]" at bounding box center [190, 83] width 60 height 10
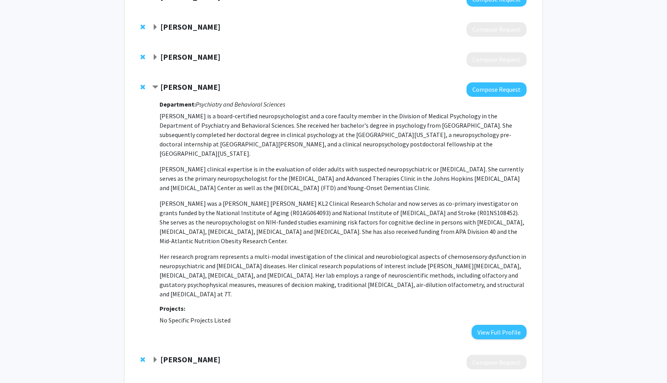
click at [188, 87] on strong "[PERSON_NAME]" at bounding box center [190, 87] width 60 height 10
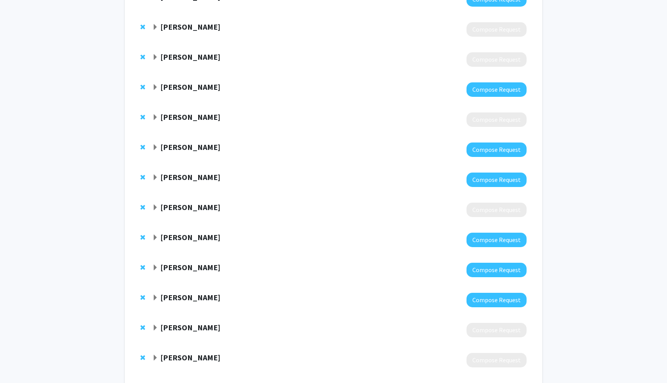
scroll to position [156, 0]
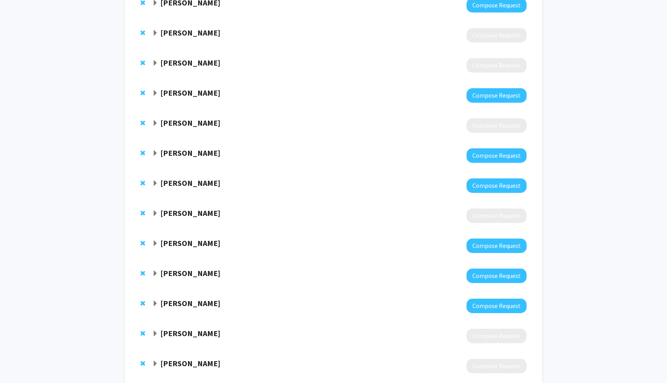
click at [188, 87] on div "[PERSON_NAME] Compose Request" at bounding box center [334, 95] width 402 height 30
click at [188, 94] on strong "[PERSON_NAME]" at bounding box center [190, 93] width 60 height 10
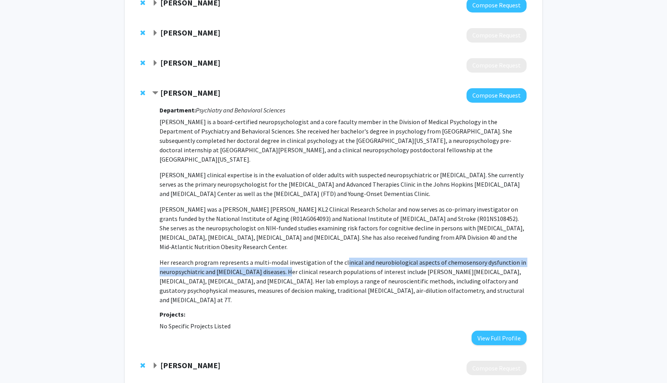
drag, startPoint x: 340, startPoint y: 256, endPoint x: 288, endPoint y: 263, distance: 53.1
click at [288, 263] on p "Her research program represents a multi-modal investigation of the clinical and…" at bounding box center [343, 280] width 367 height 47
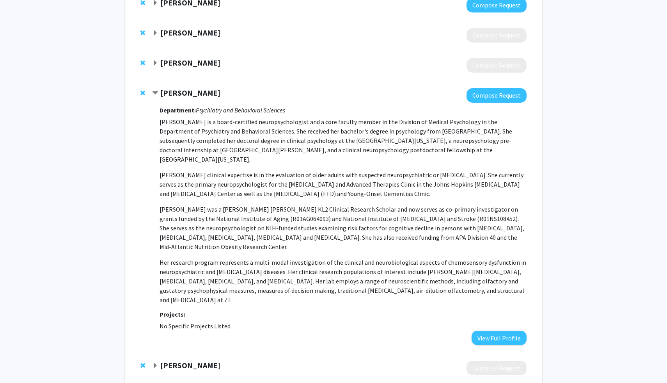
click at [387, 189] on p "[PERSON_NAME] is a board-certified neuropsychologist and a core faculty member …" at bounding box center [343, 210] width 367 height 187
click at [204, 94] on strong "[PERSON_NAME]" at bounding box center [190, 93] width 60 height 10
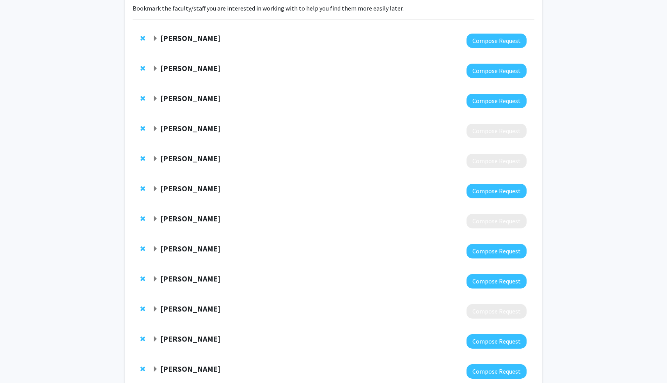
scroll to position [52, 0]
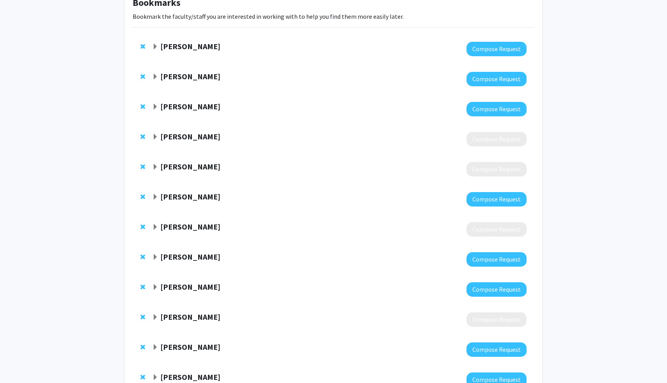
click at [192, 77] on strong "[PERSON_NAME]" at bounding box center [190, 76] width 60 height 10
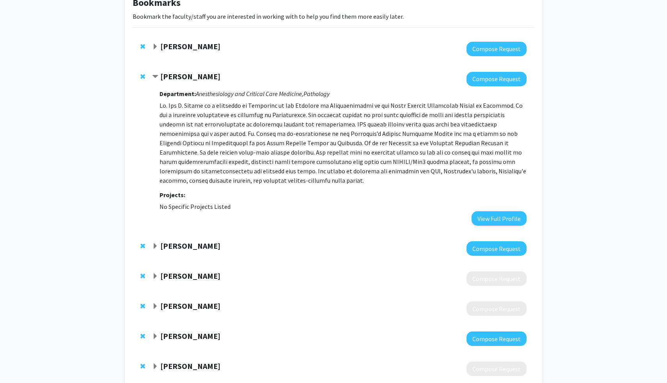
click at [192, 77] on strong "[PERSON_NAME]" at bounding box center [190, 76] width 60 height 10
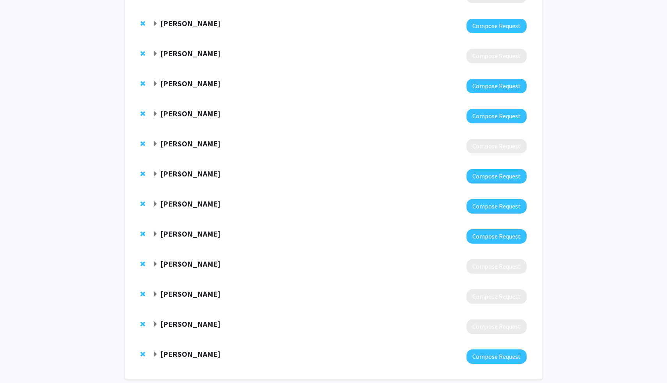
scroll to position [263, 0]
